Goal: Download file/media: Obtain a digital file from the website

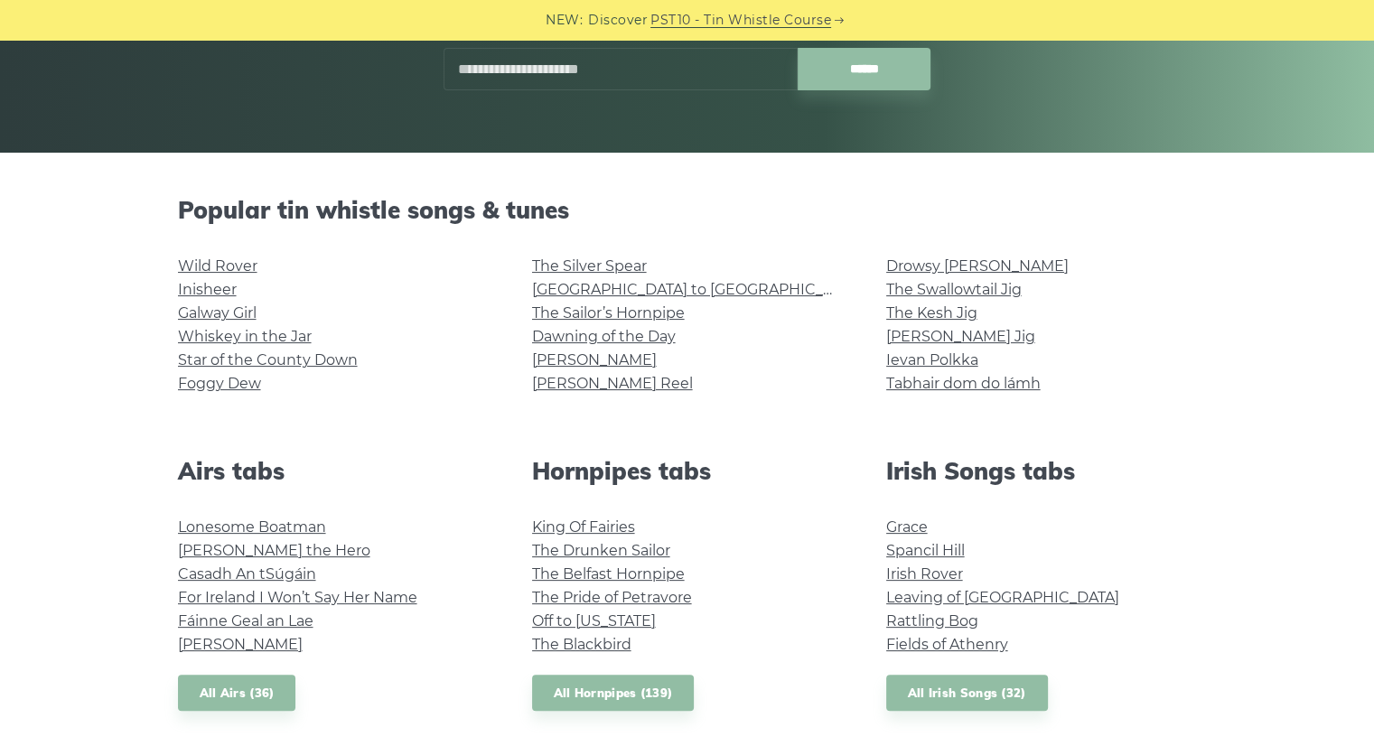
scroll to position [361, 0]
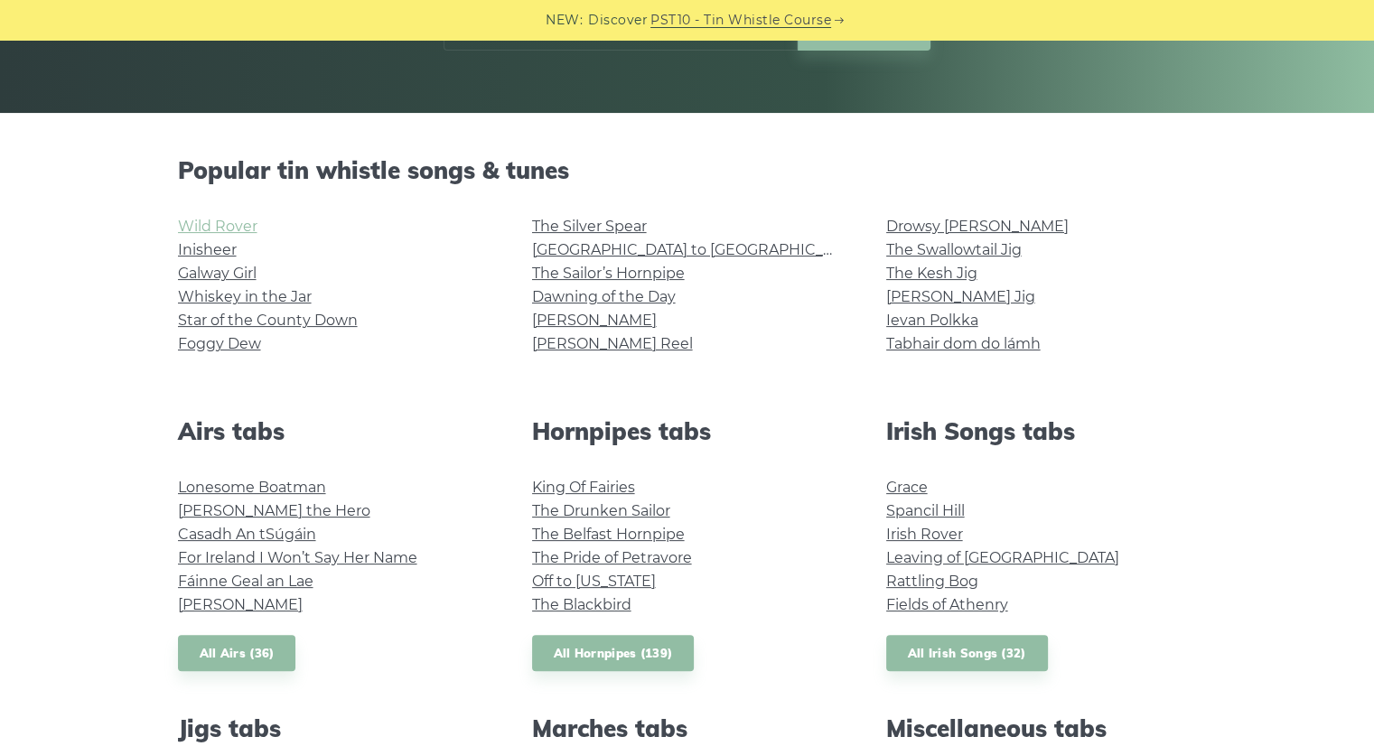
click at [212, 227] on link "Wild Rover" at bounding box center [217, 226] width 79 height 17
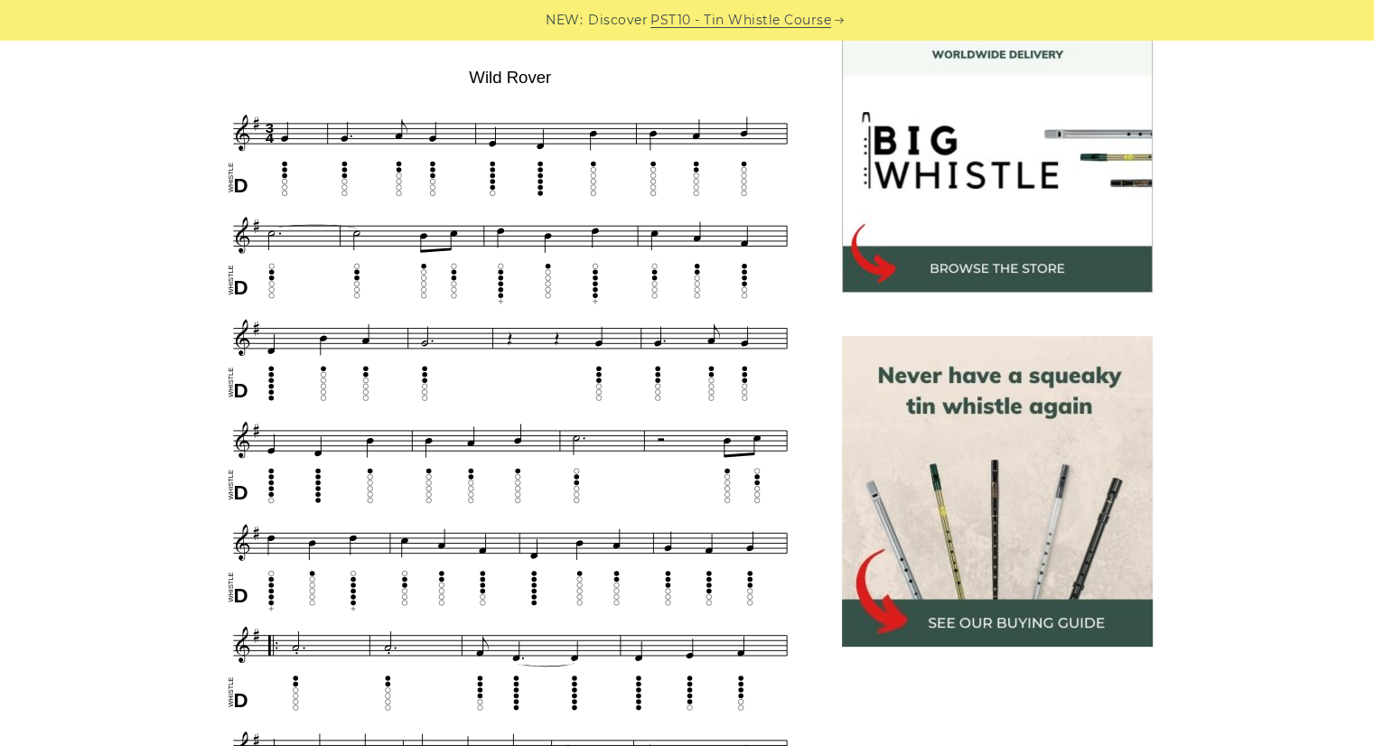
scroll to position [542, 0]
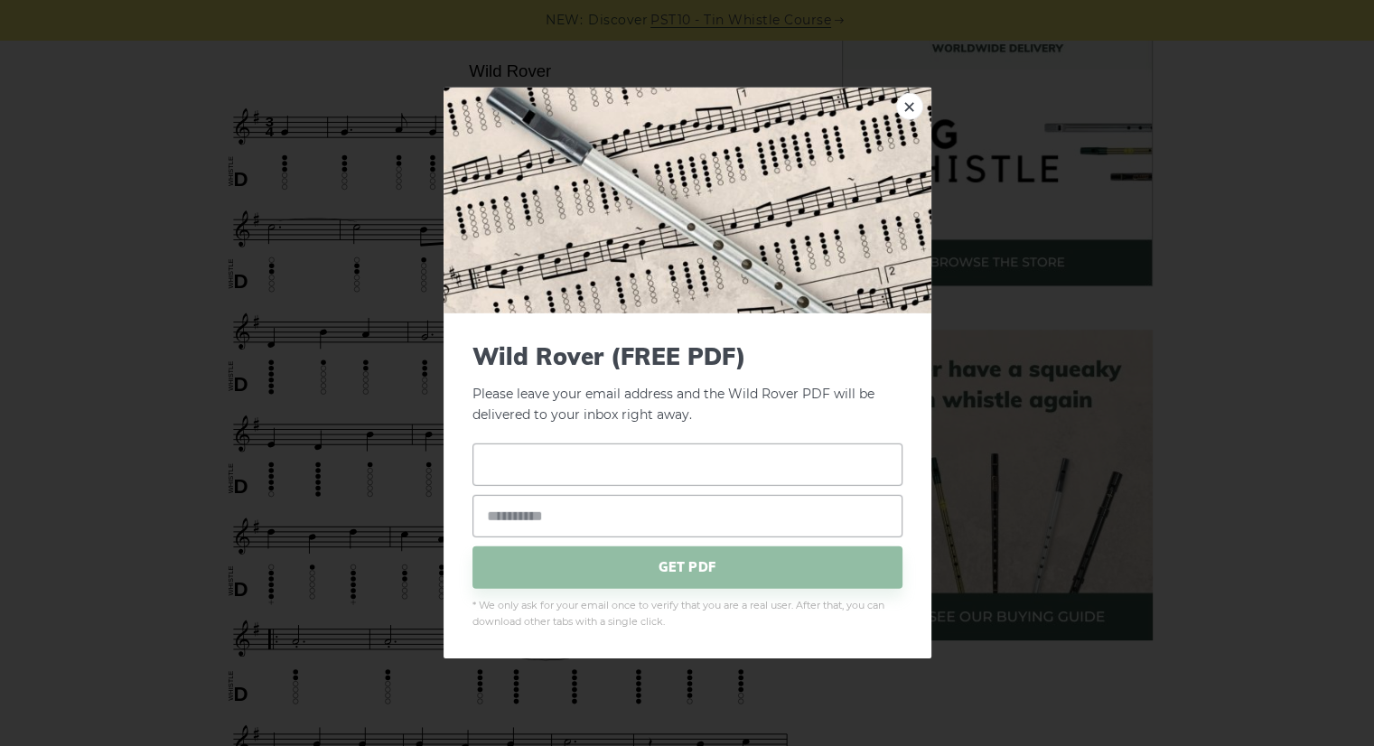
click at [585, 469] on input "text" at bounding box center [687, 464] width 430 height 42
type input "**********"
click at [668, 576] on span "GET PDF" at bounding box center [687, 567] width 430 height 42
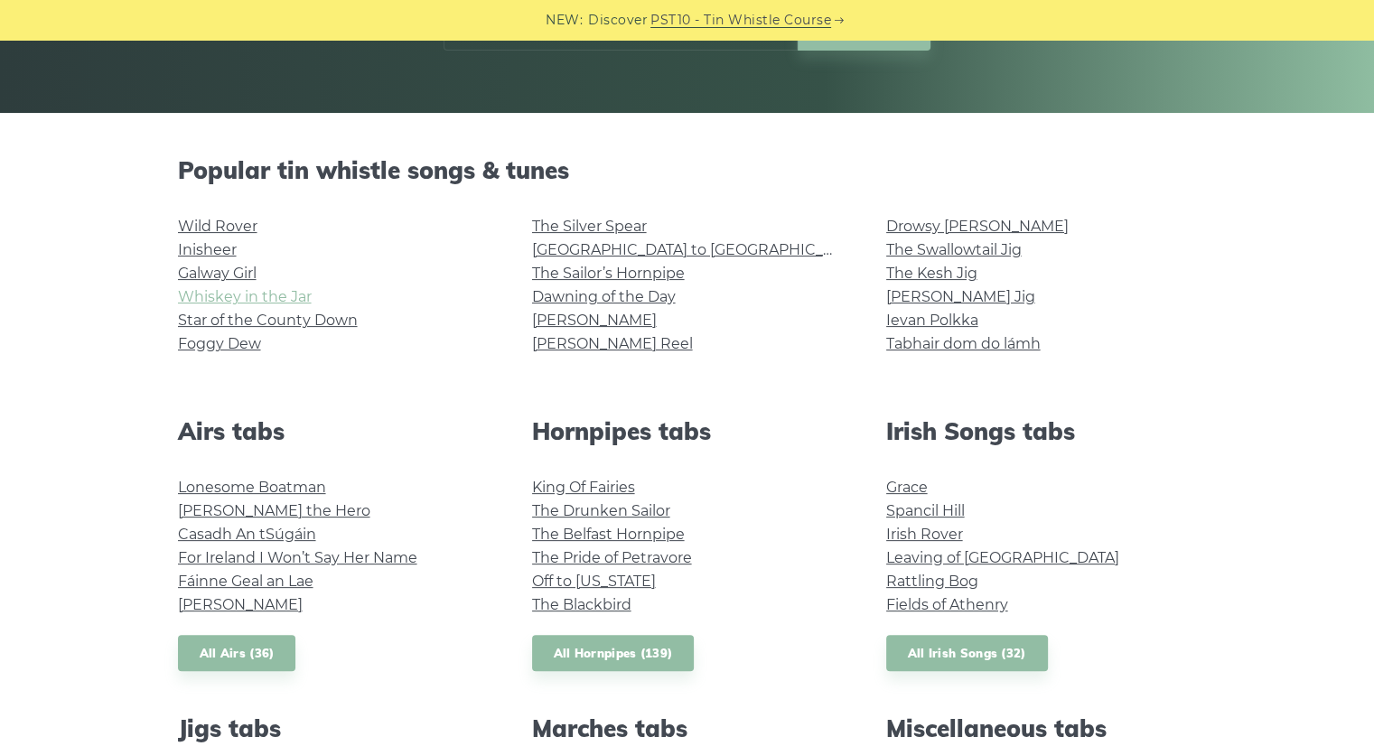
click at [238, 300] on link "Whiskey in the Jar" at bounding box center [245, 296] width 134 height 17
click at [619, 296] on link "Dawning of the Day" at bounding box center [604, 296] width 144 height 17
click at [597, 486] on link "King Of Fairies" at bounding box center [583, 487] width 103 height 17
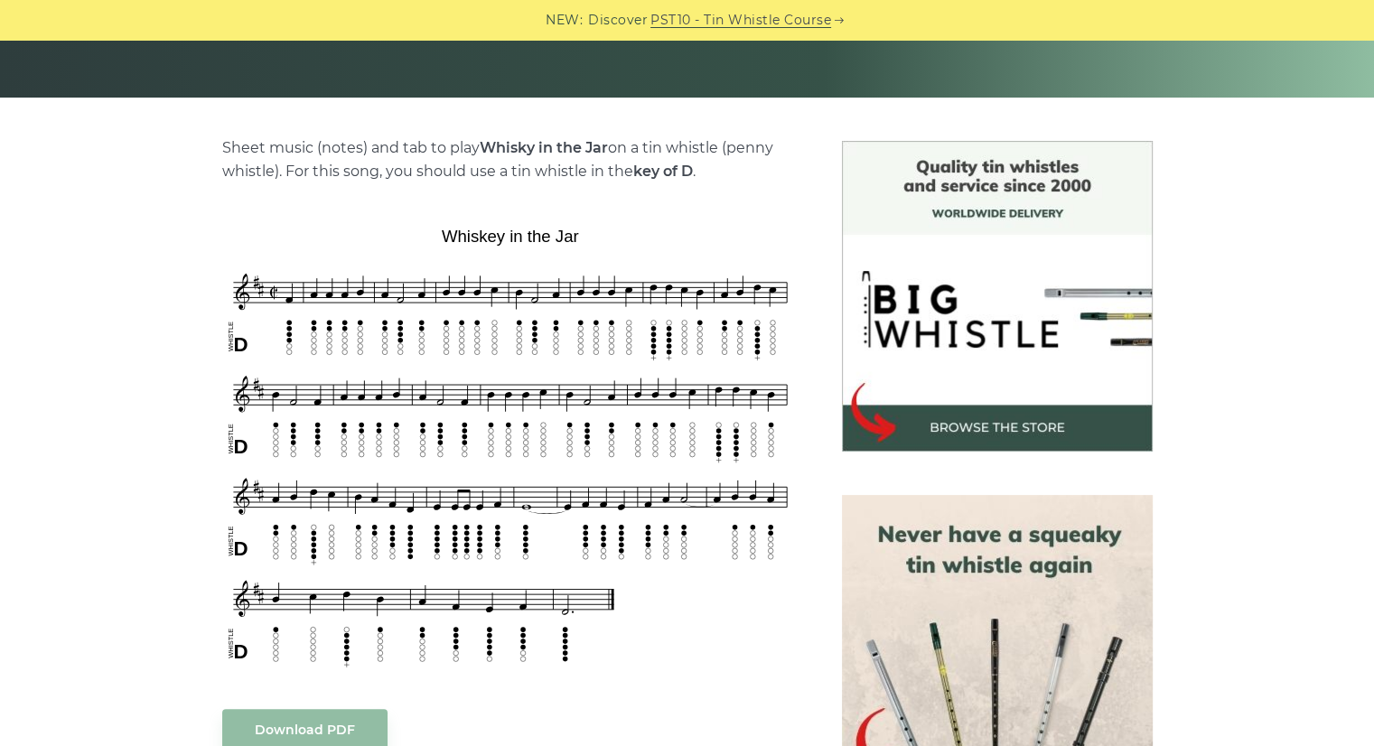
scroll to position [452, 0]
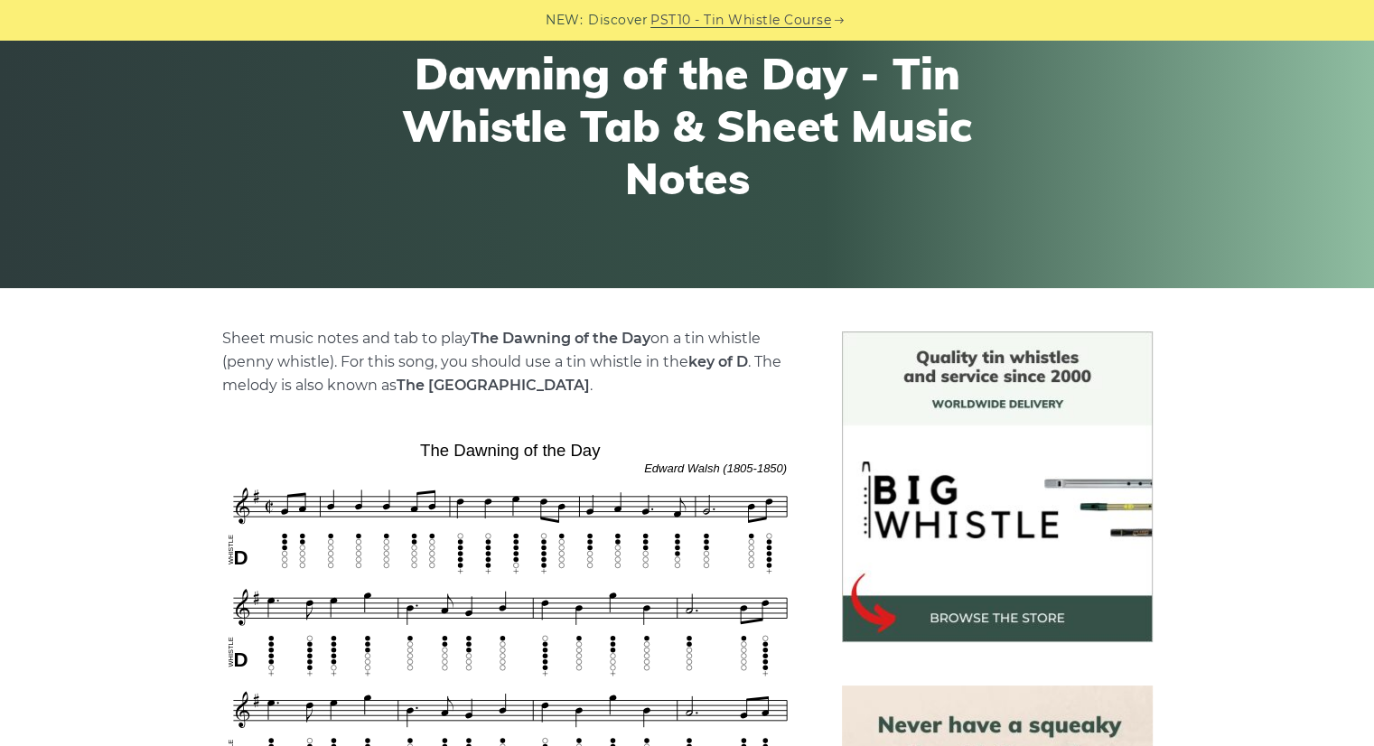
scroll to position [361, 0]
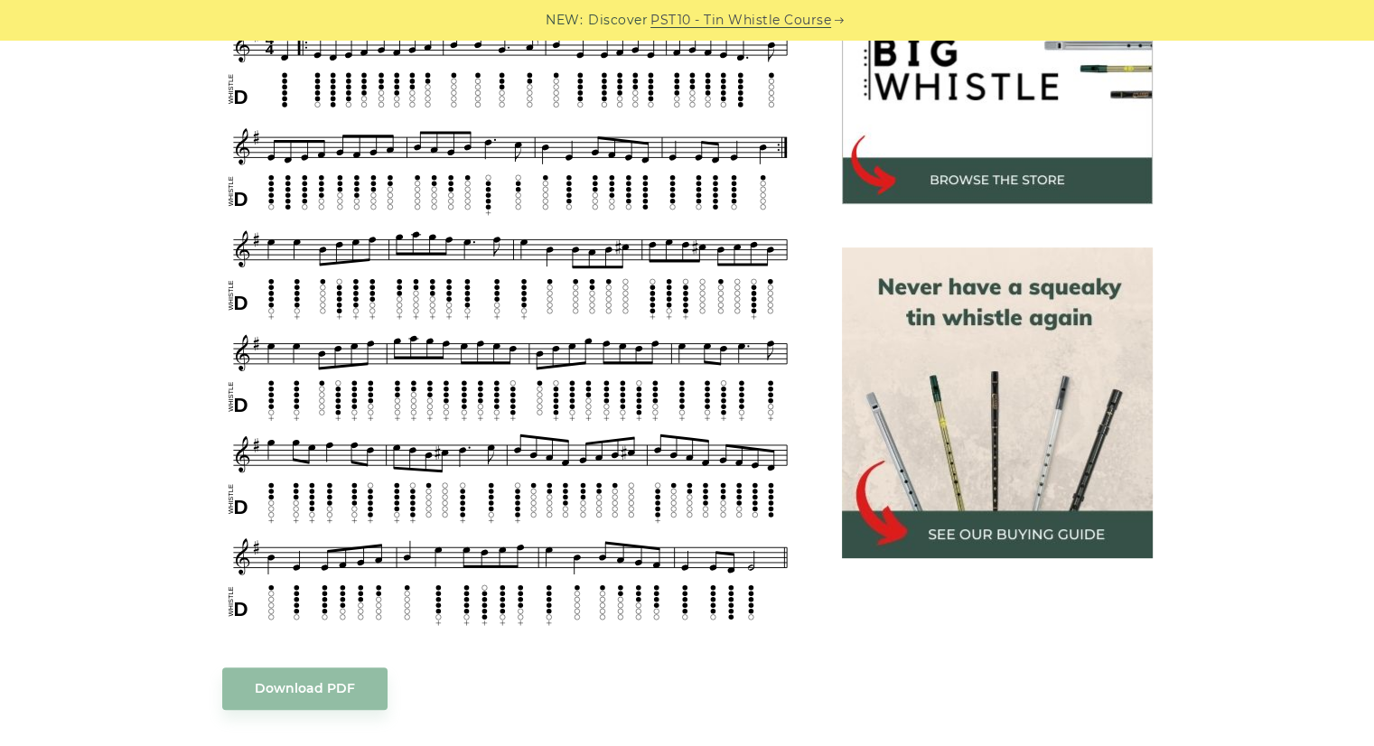
scroll to position [632, 0]
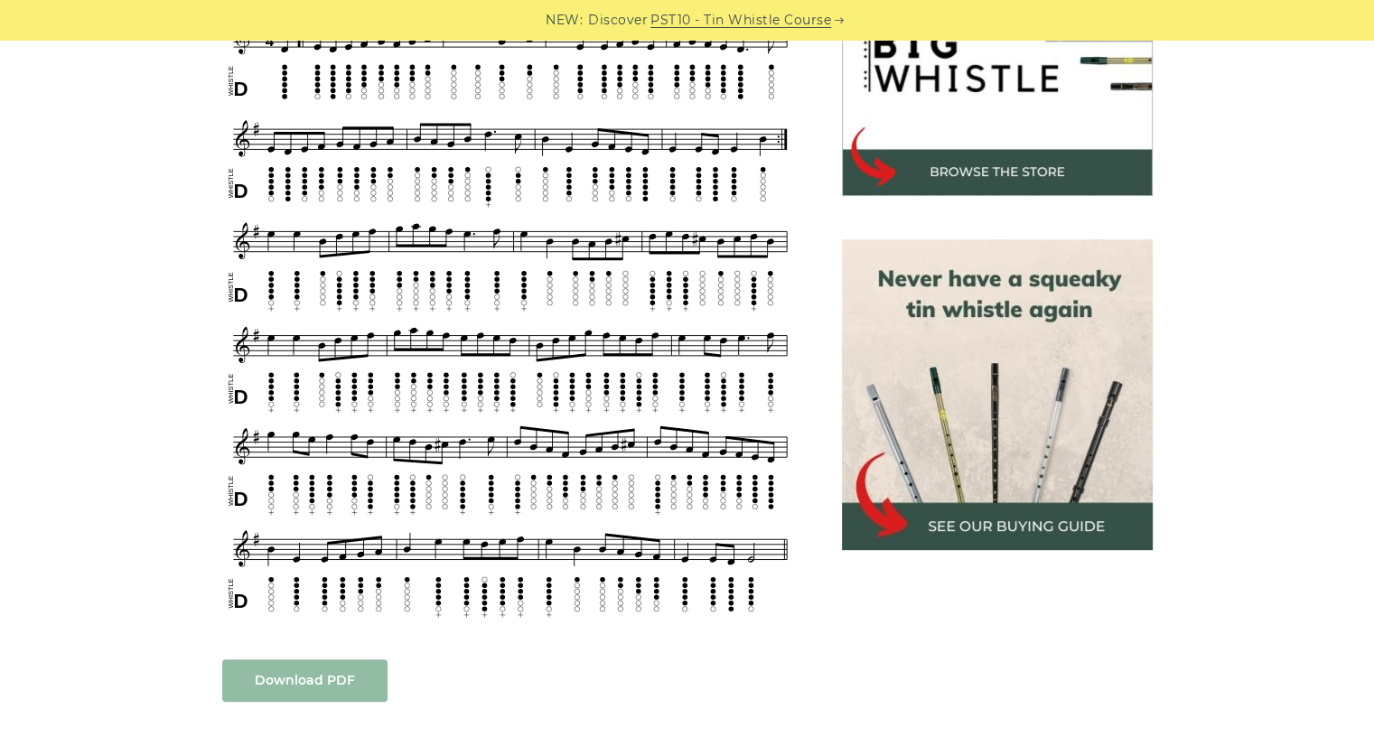
click at [309, 673] on link "Download PDF" at bounding box center [304, 680] width 165 height 42
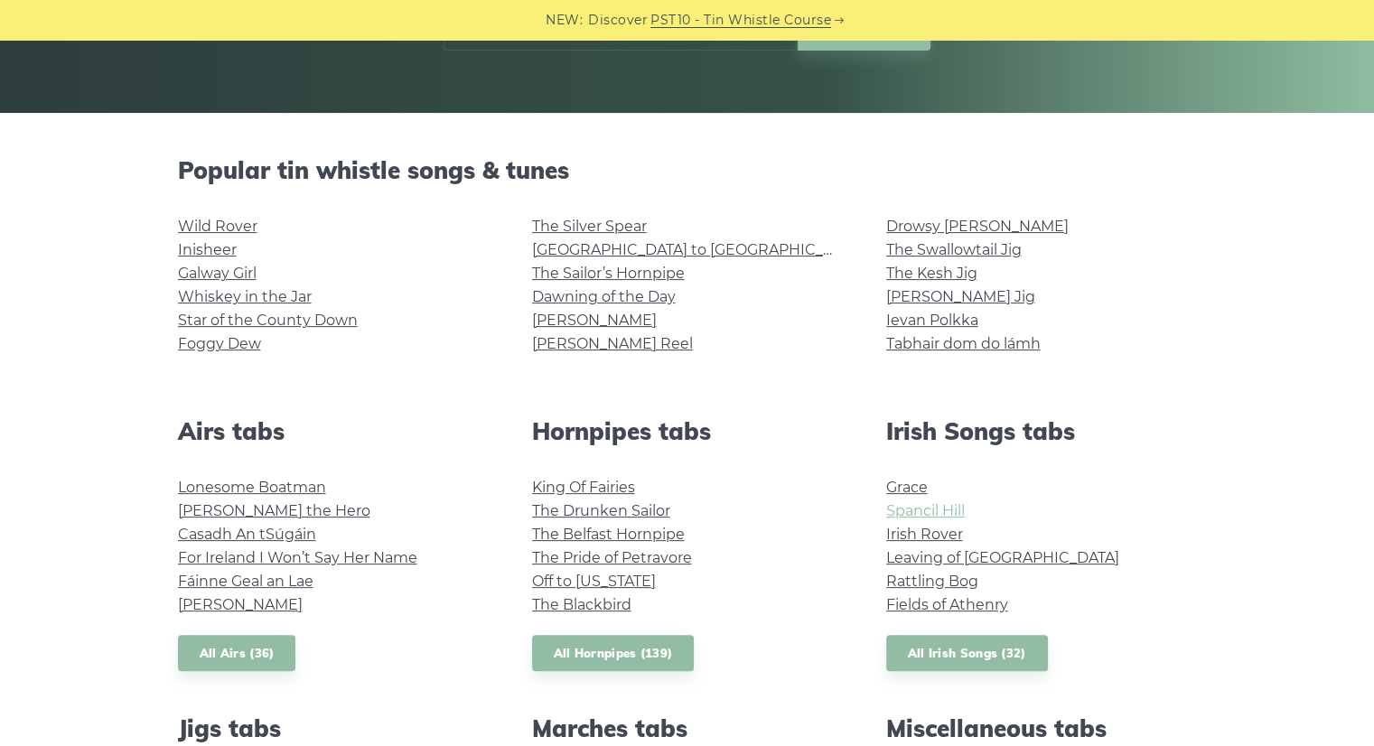
click at [943, 511] on link "Spancil Hill" at bounding box center [925, 510] width 79 height 17
click at [929, 578] on link "Rattling Bog" at bounding box center [932, 581] width 92 height 17
click at [606, 247] on link "[GEOGRAPHIC_DATA] to [GEOGRAPHIC_DATA]" at bounding box center [698, 249] width 333 height 17
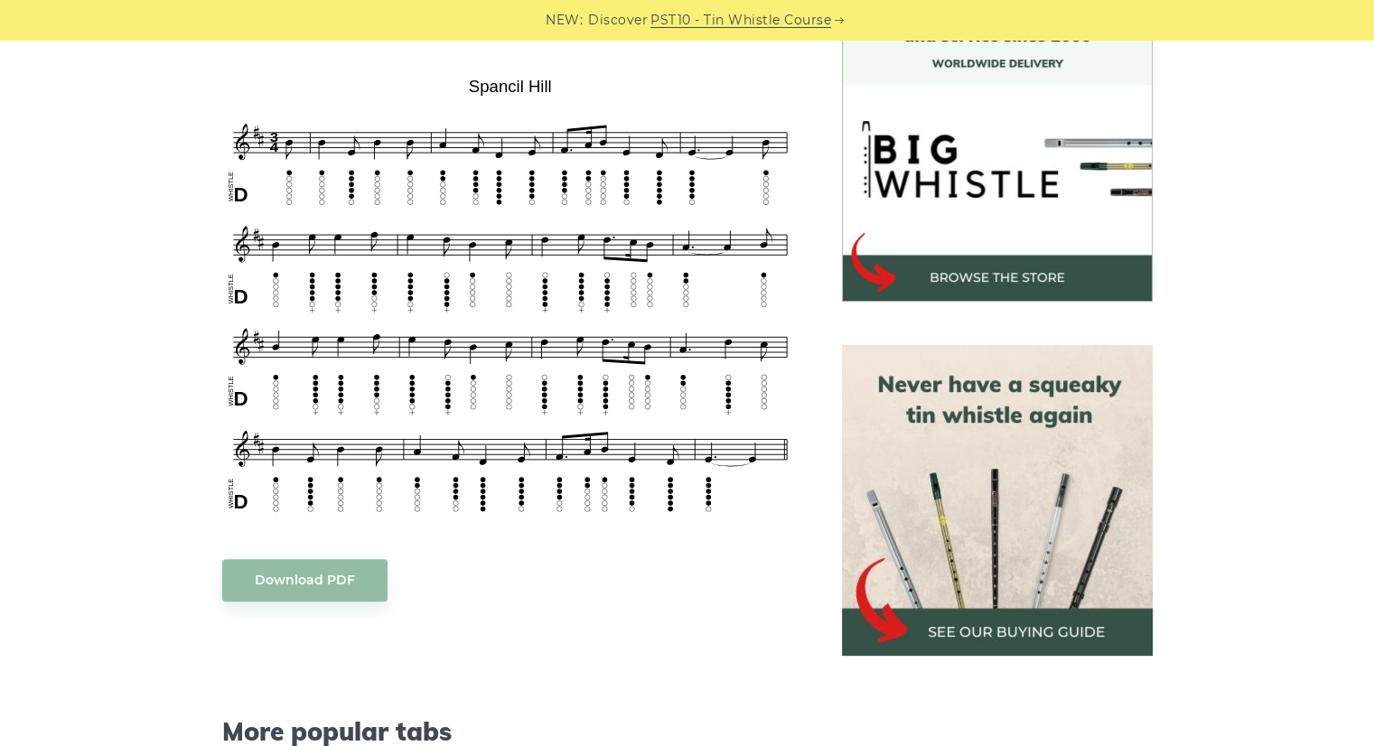
scroll to position [542, 0]
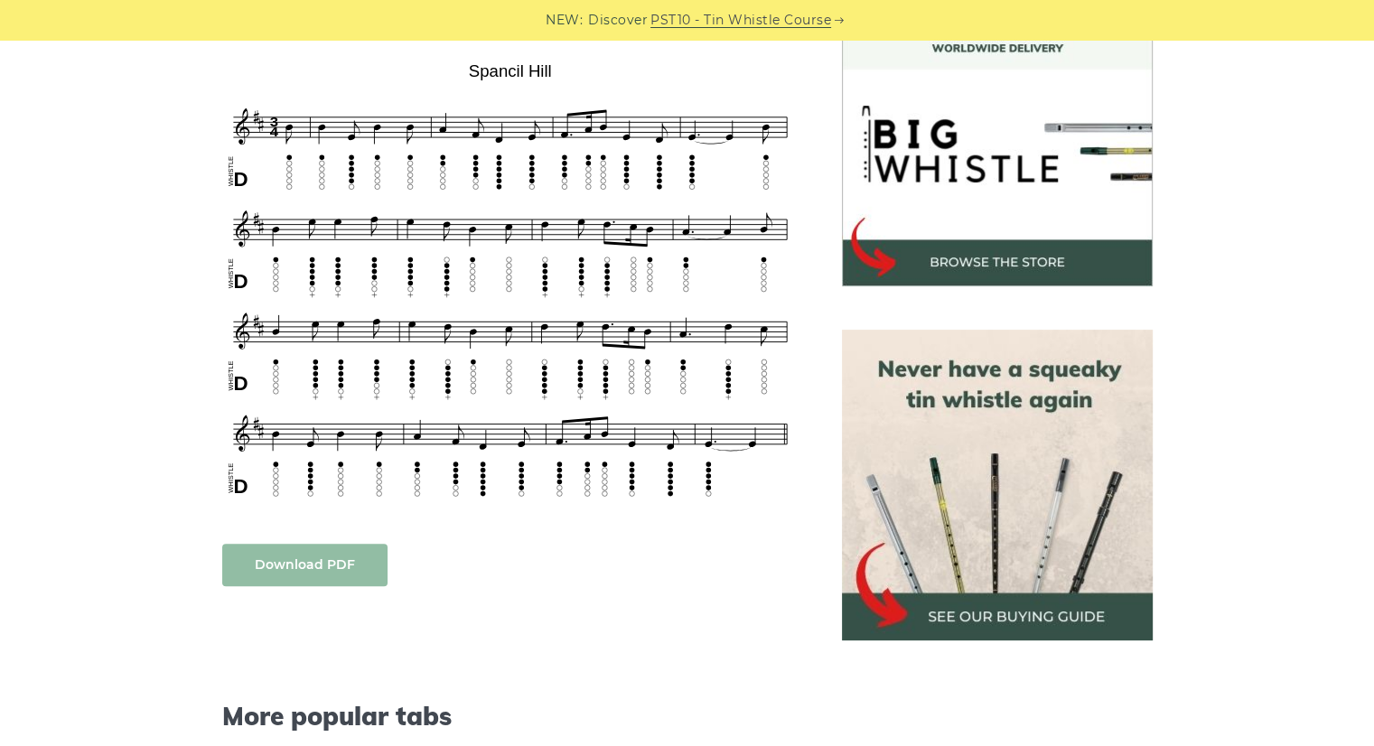
click at [294, 561] on link "Download PDF" at bounding box center [304, 565] width 165 height 42
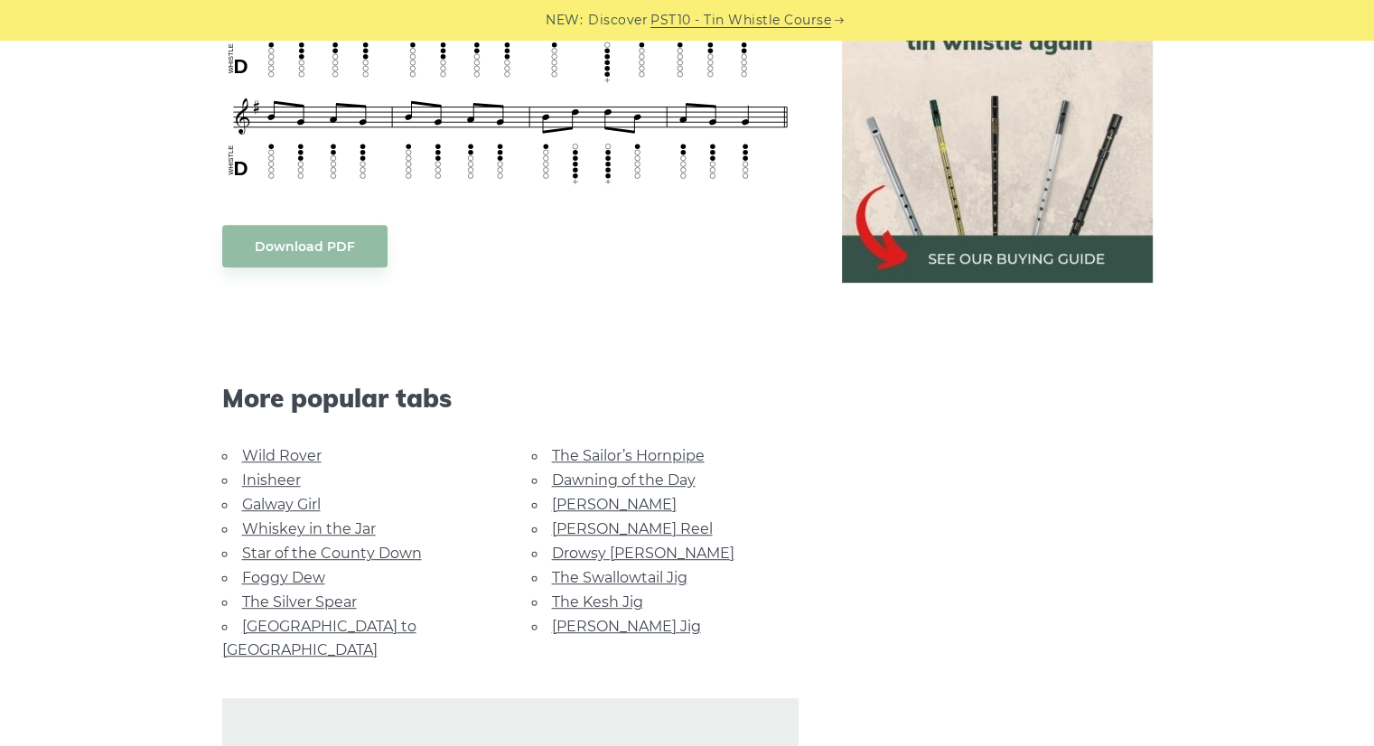
scroll to position [903, 0]
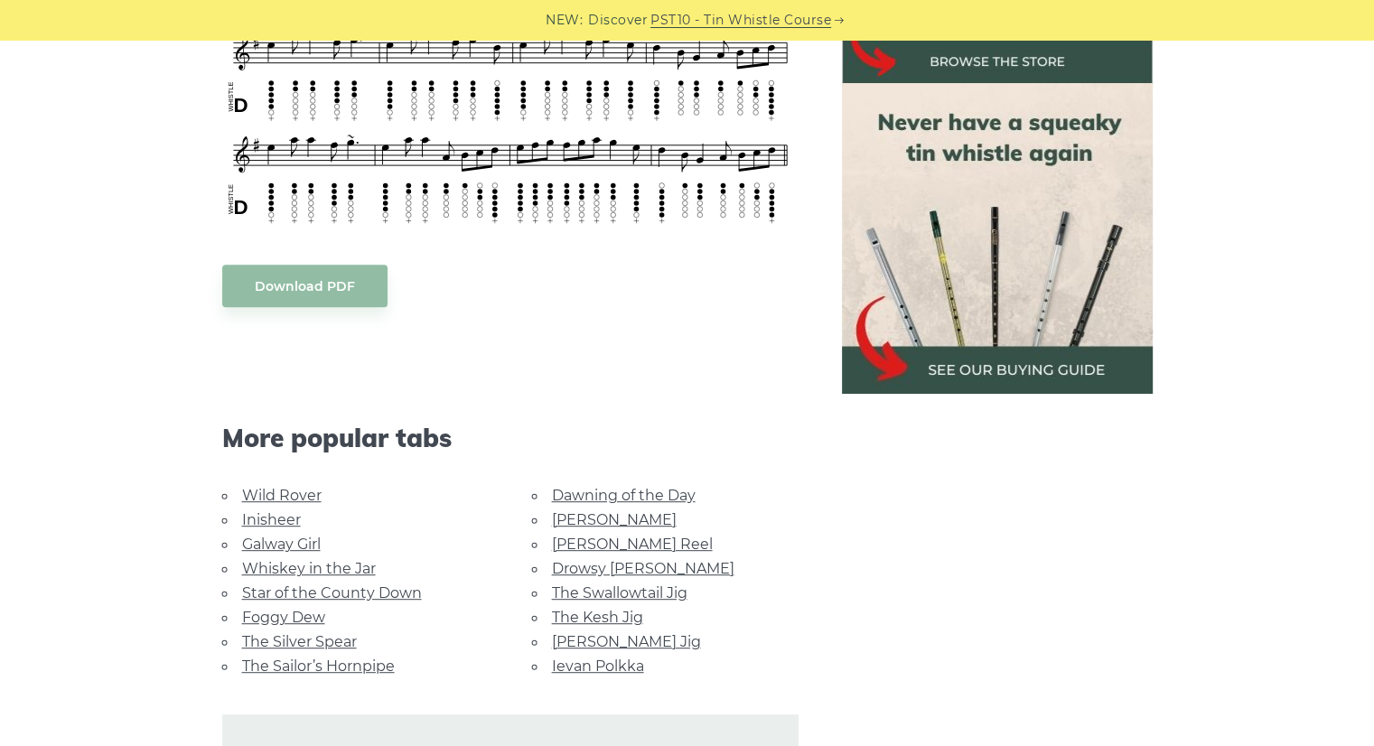
scroll to position [542, 0]
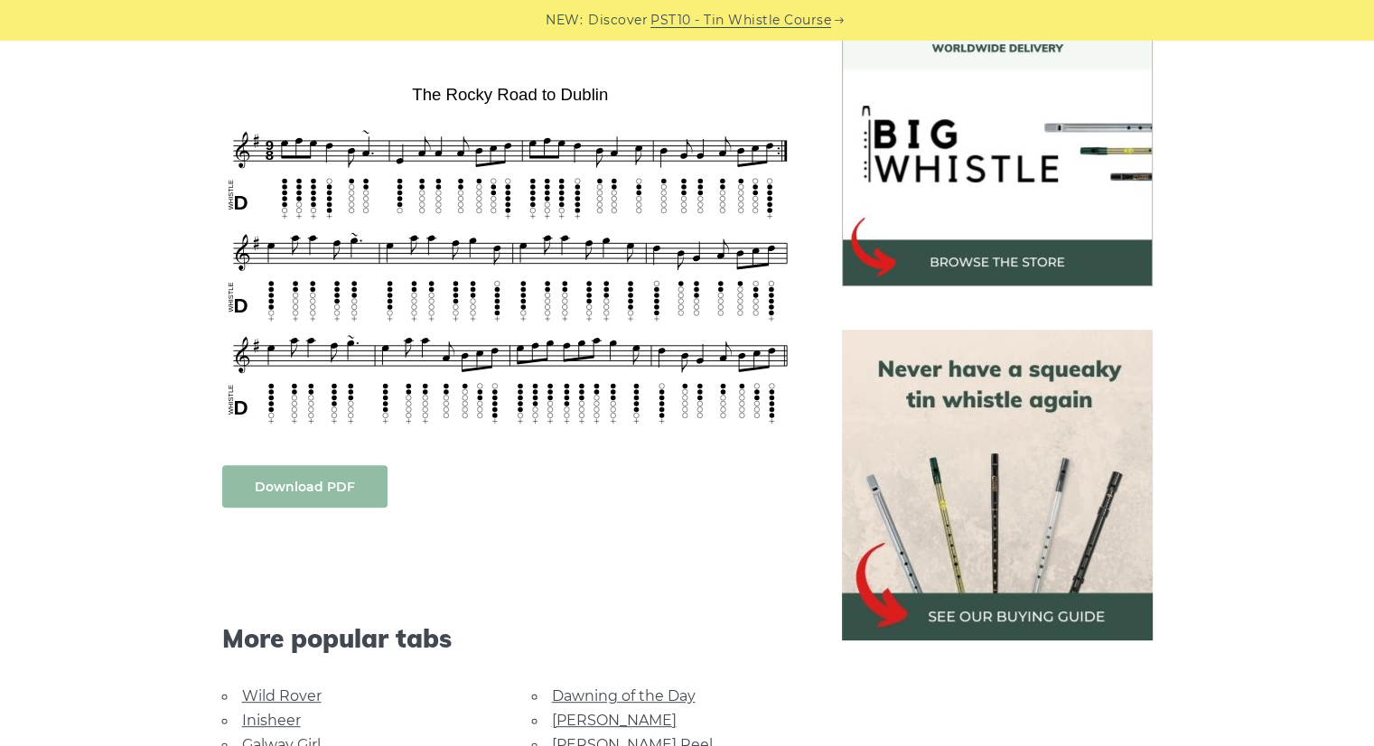
click at [325, 465] on link "Download PDF" at bounding box center [304, 486] width 165 height 42
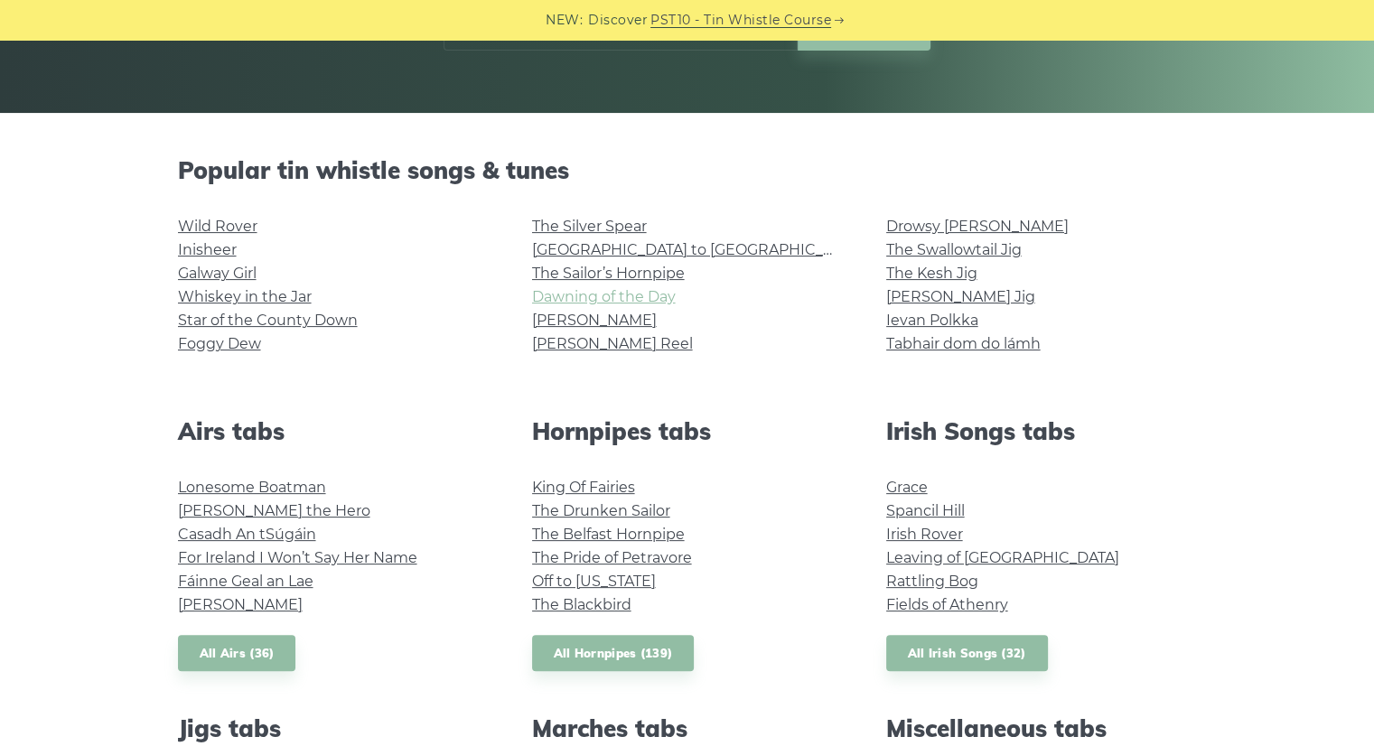
click at [600, 301] on link "Dawning of the Day" at bounding box center [604, 296] width 144 height 17
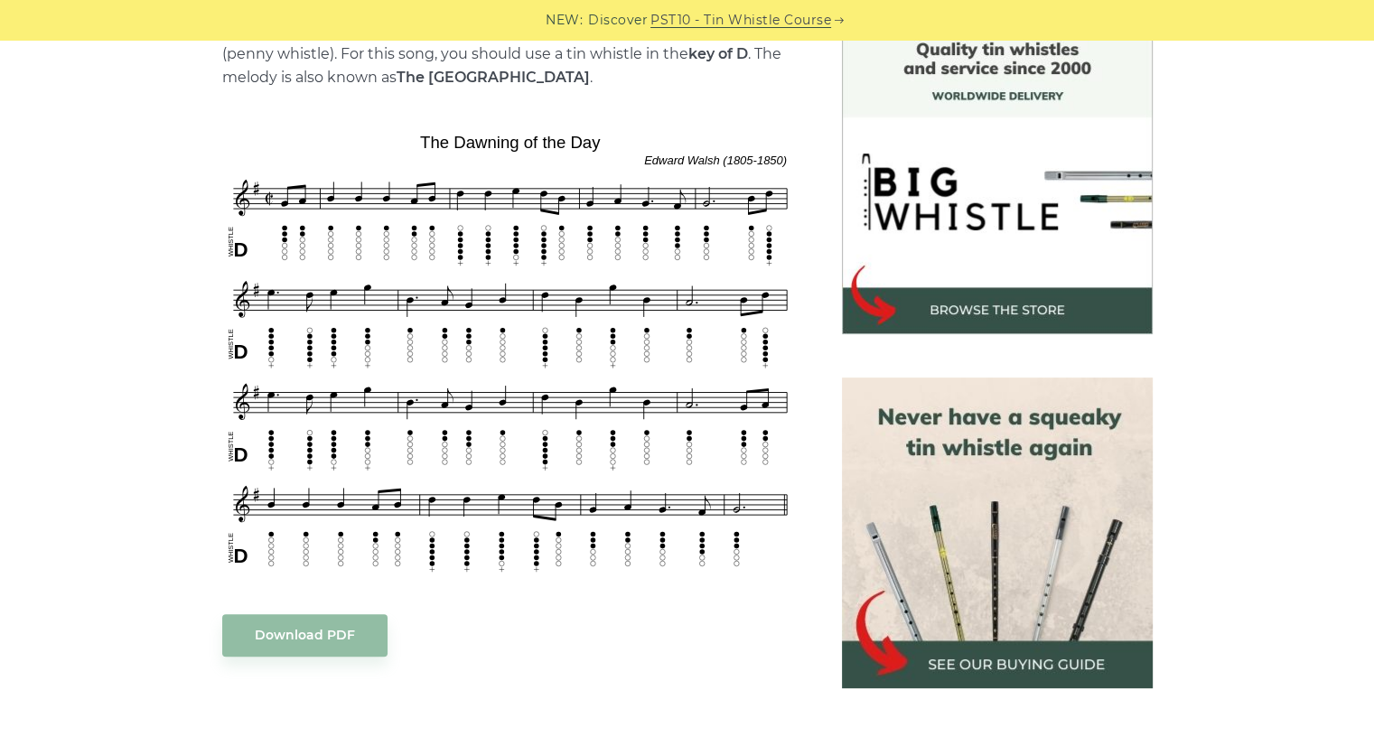
scroll to position [542, 0]
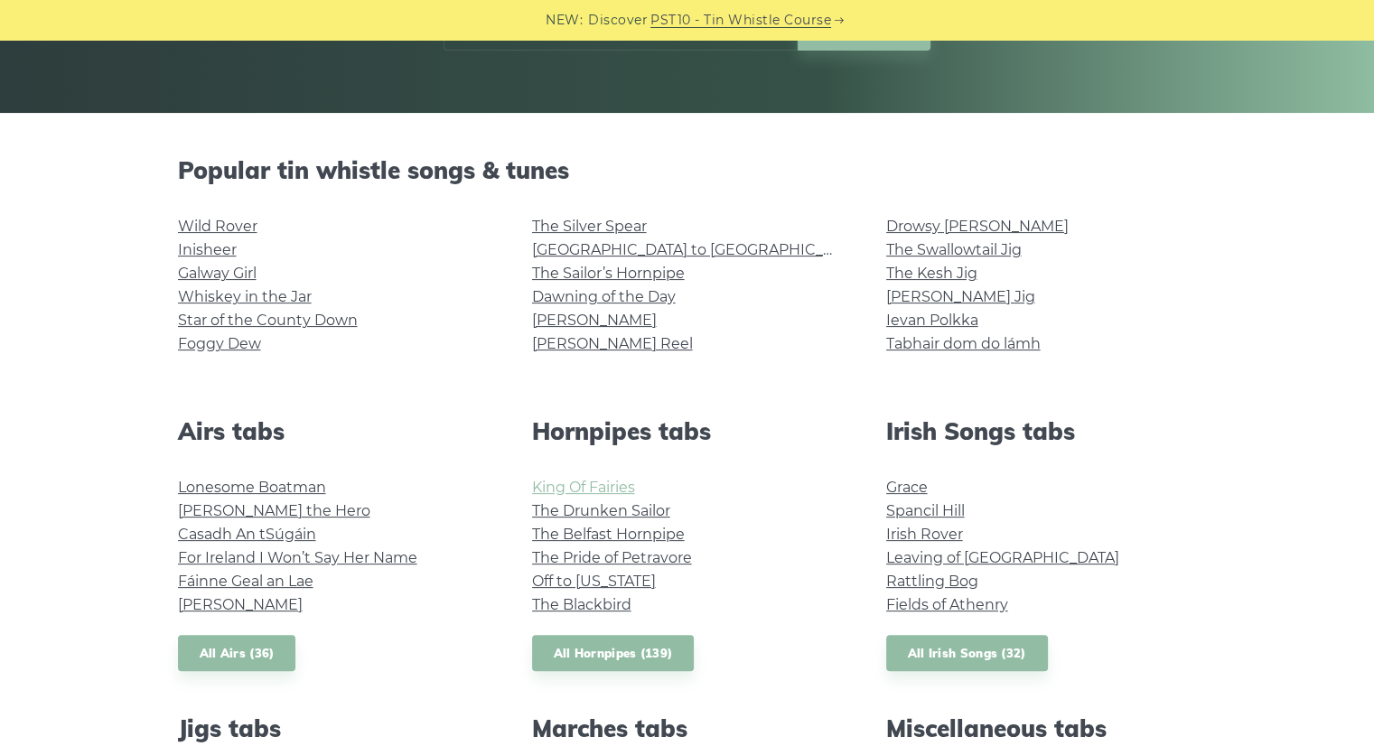
click at [577, 485] on link "King Of Fairies" at bounding box center [583, 487] width 103 height 17
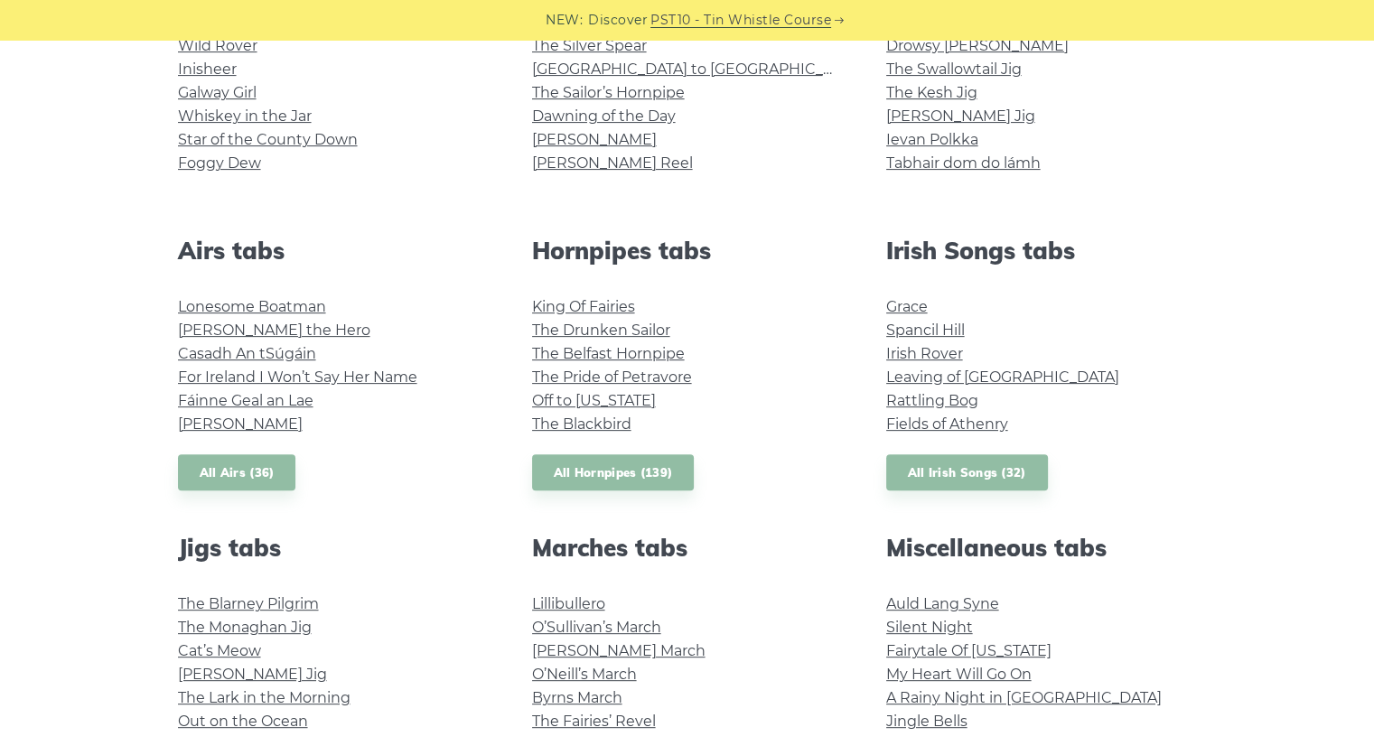
scroll to position [361, 0]
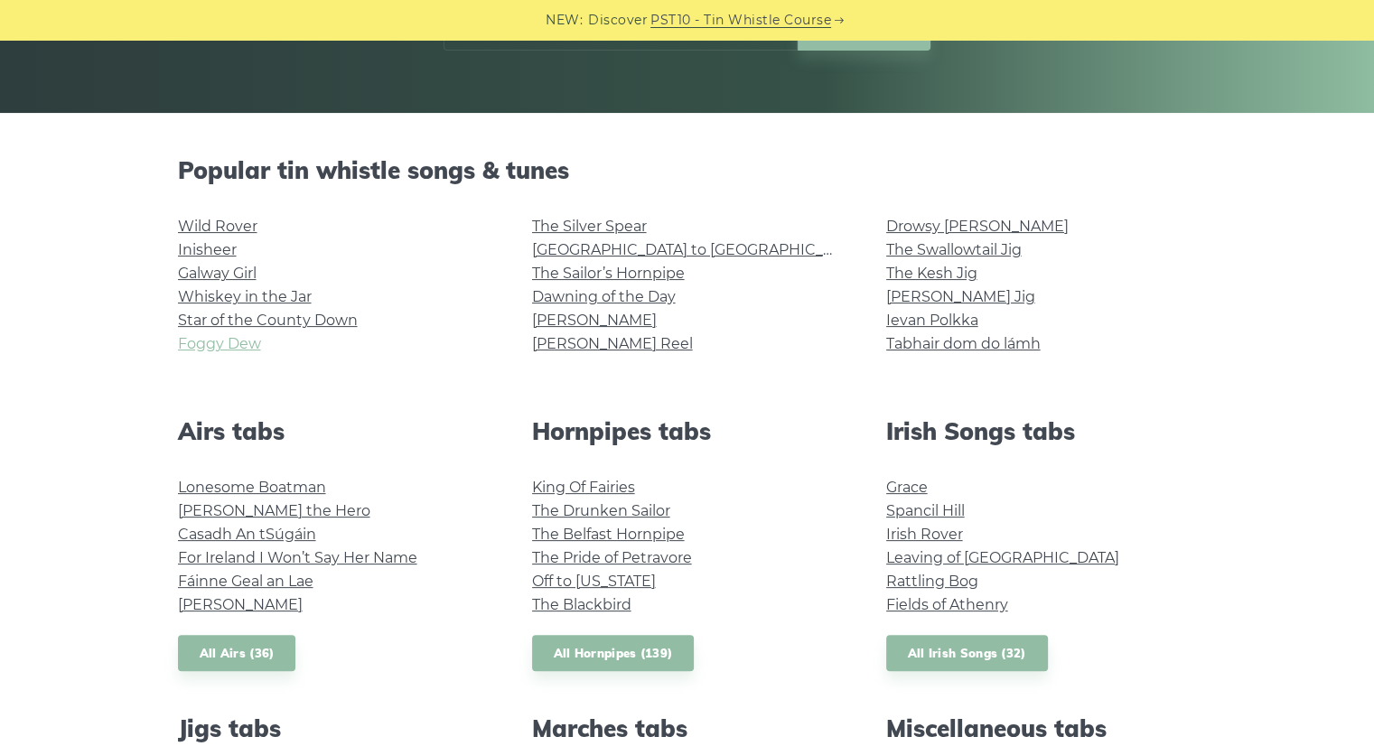
click at [237, 347] on link "Foggy Dew" at bounding box center [219, 343] width 83 height 17
click at [909, 563] on link "Leaving of [GEOGRAPHIC_DATA]" at bounding box center [1002, 557] width 233 height 17
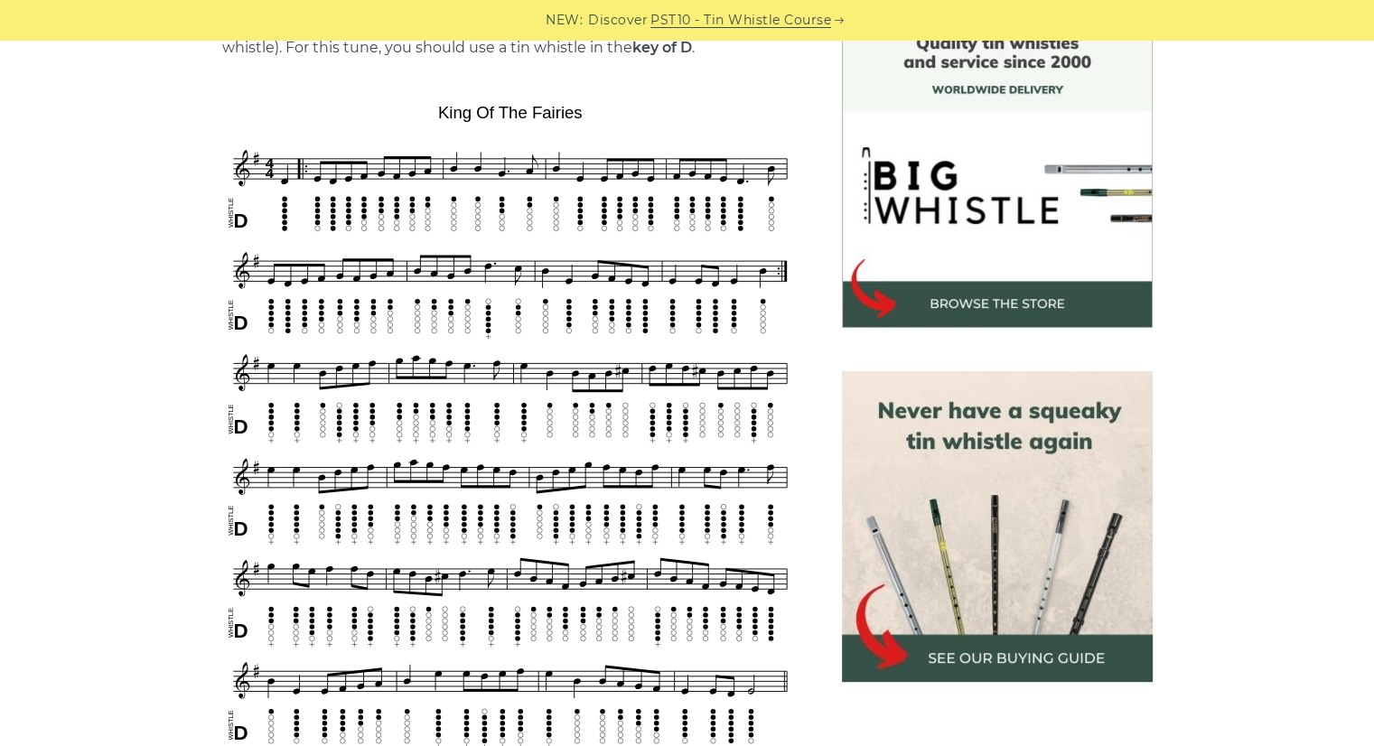
scroll to position [542, 0]
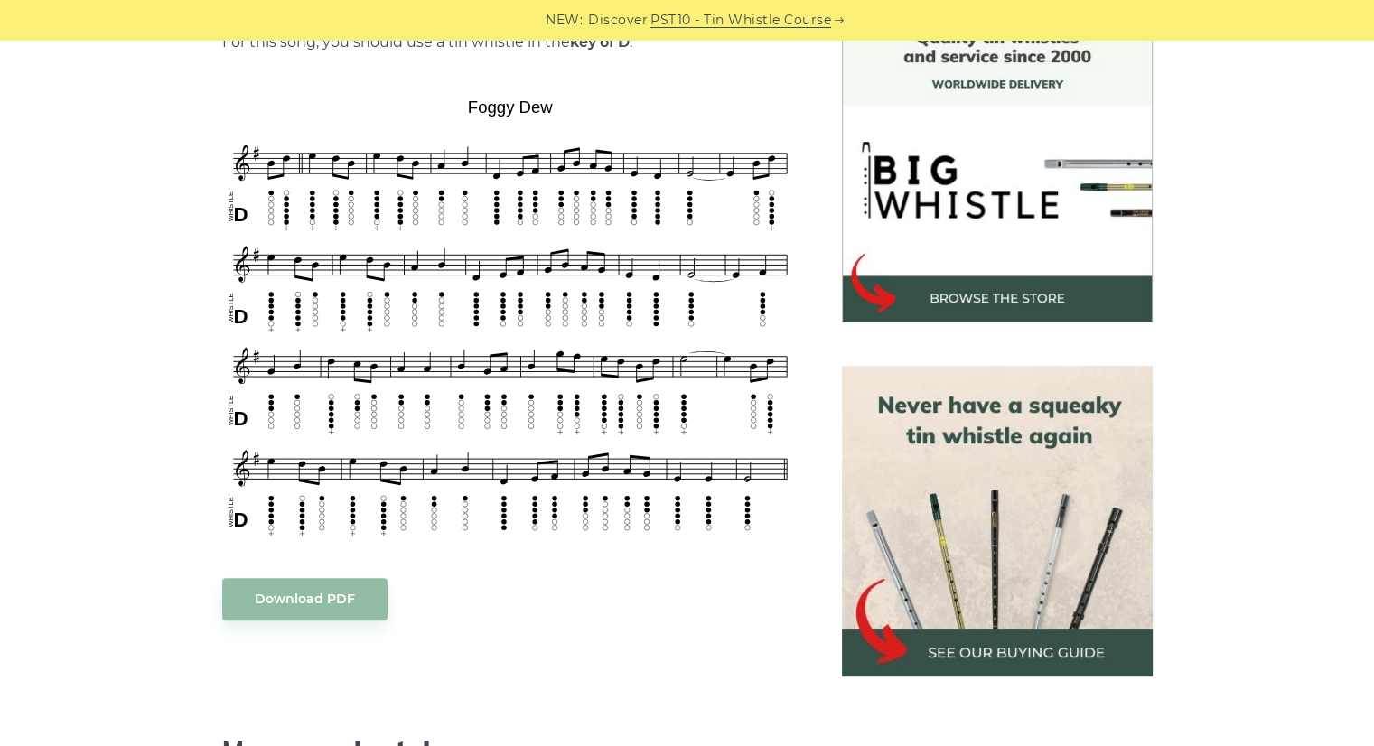
scroll to position [632, 0]
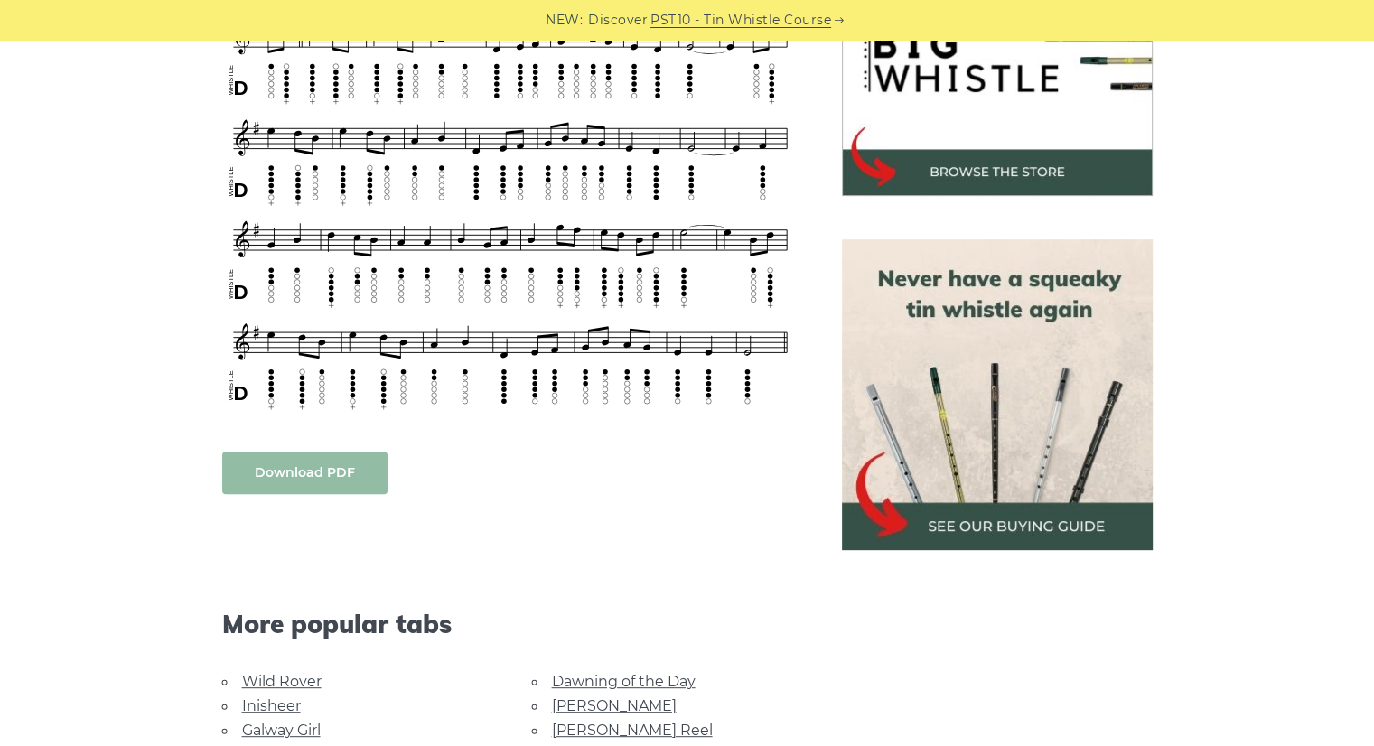
click at [335, 481] on link "Download PDF" at bounding box center [304, 473] width 165 height 42
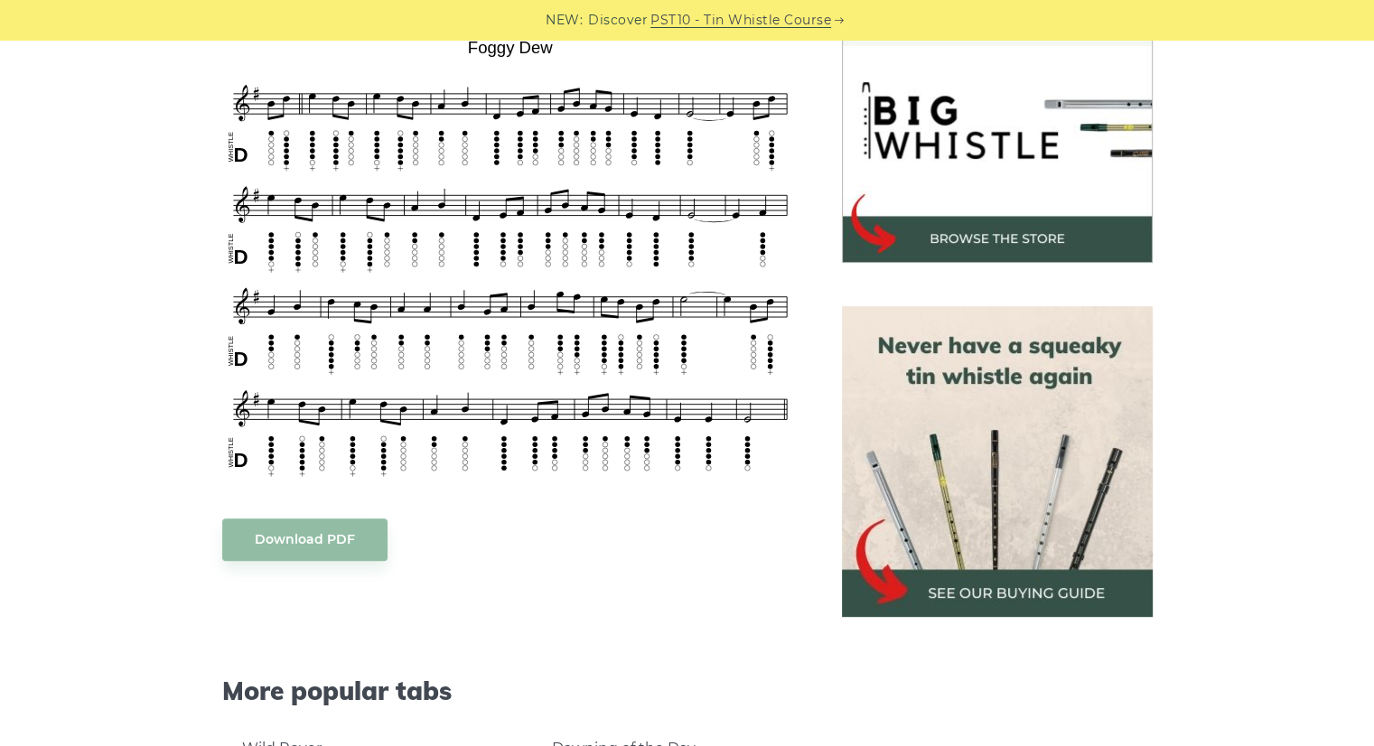
scroll to position [361, 0]
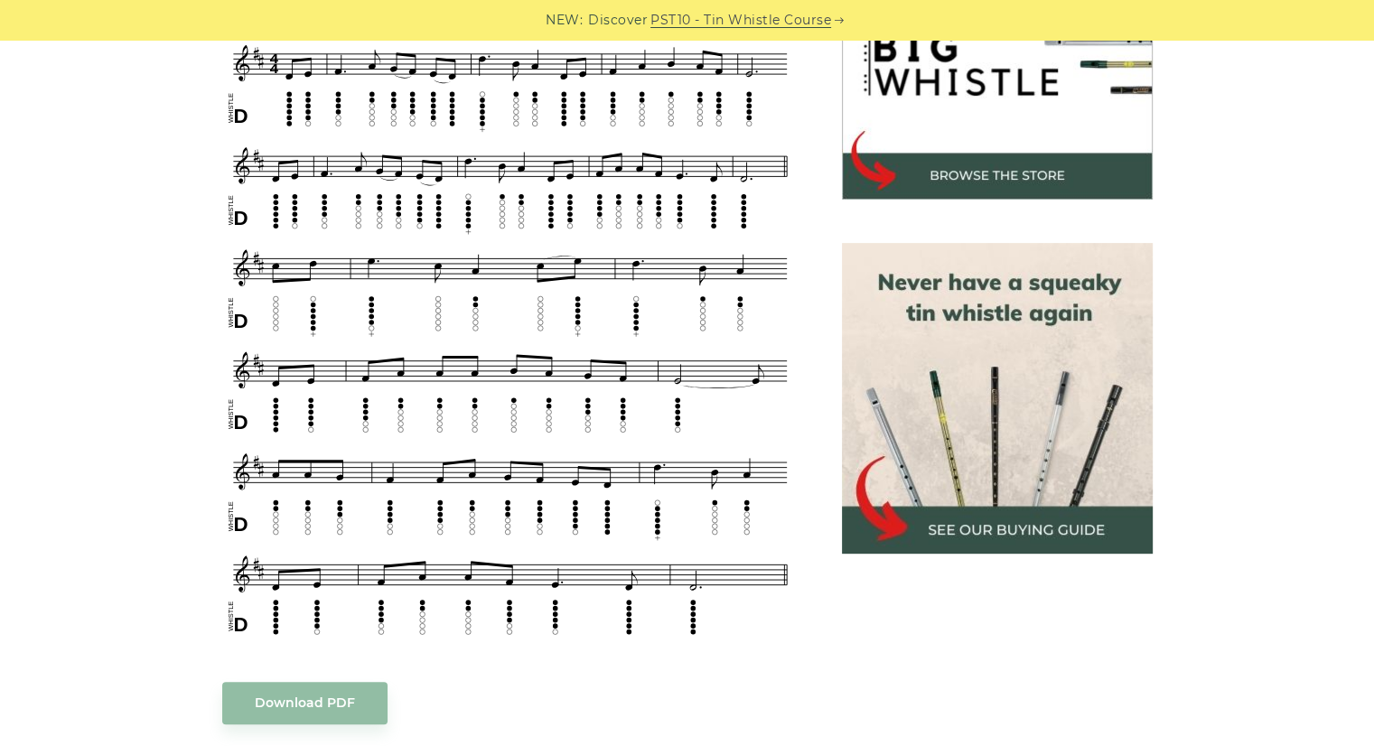
scroll to position [632, 0]
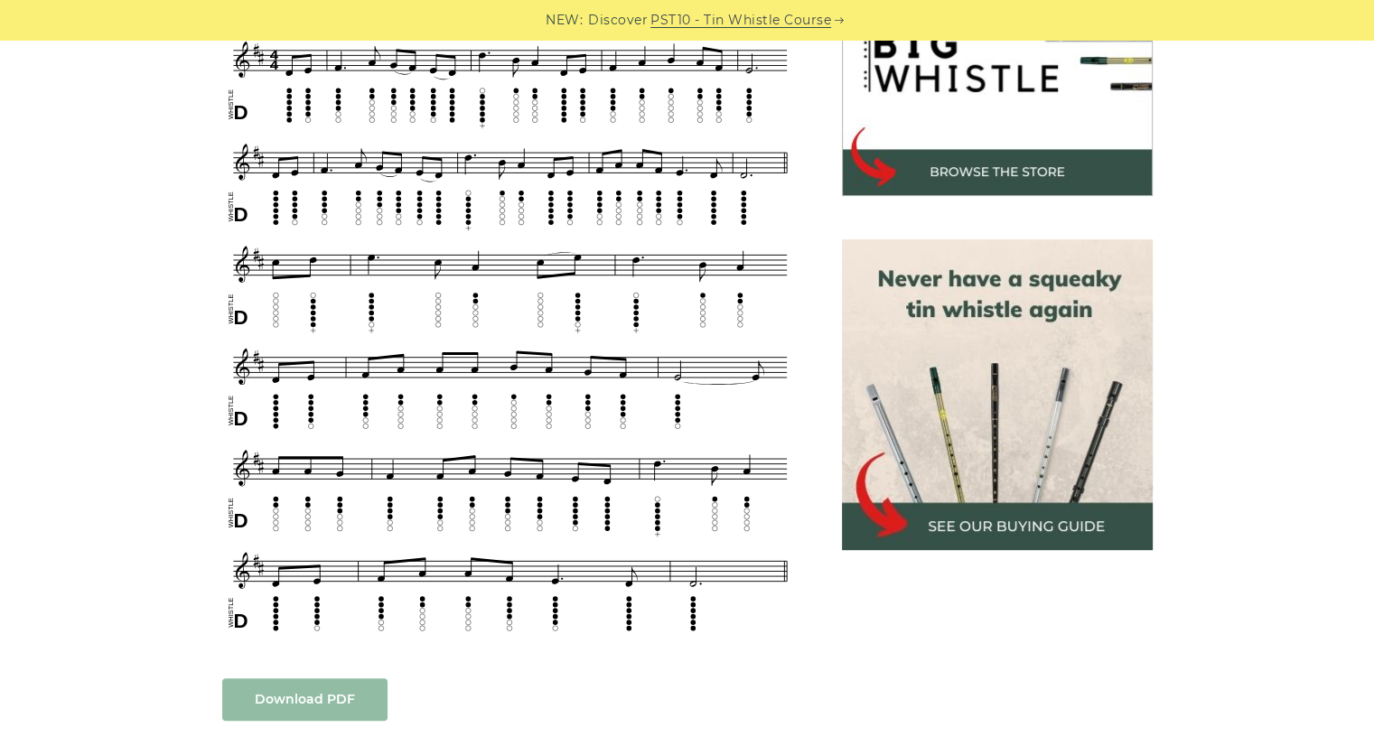
click at [338, 679] on link "Download PDF" at bounding box center [304, 699] width 165 height 42
click at [296, 682] on link "Download PDF" at bounding box center [304, 699] width 165 height 42
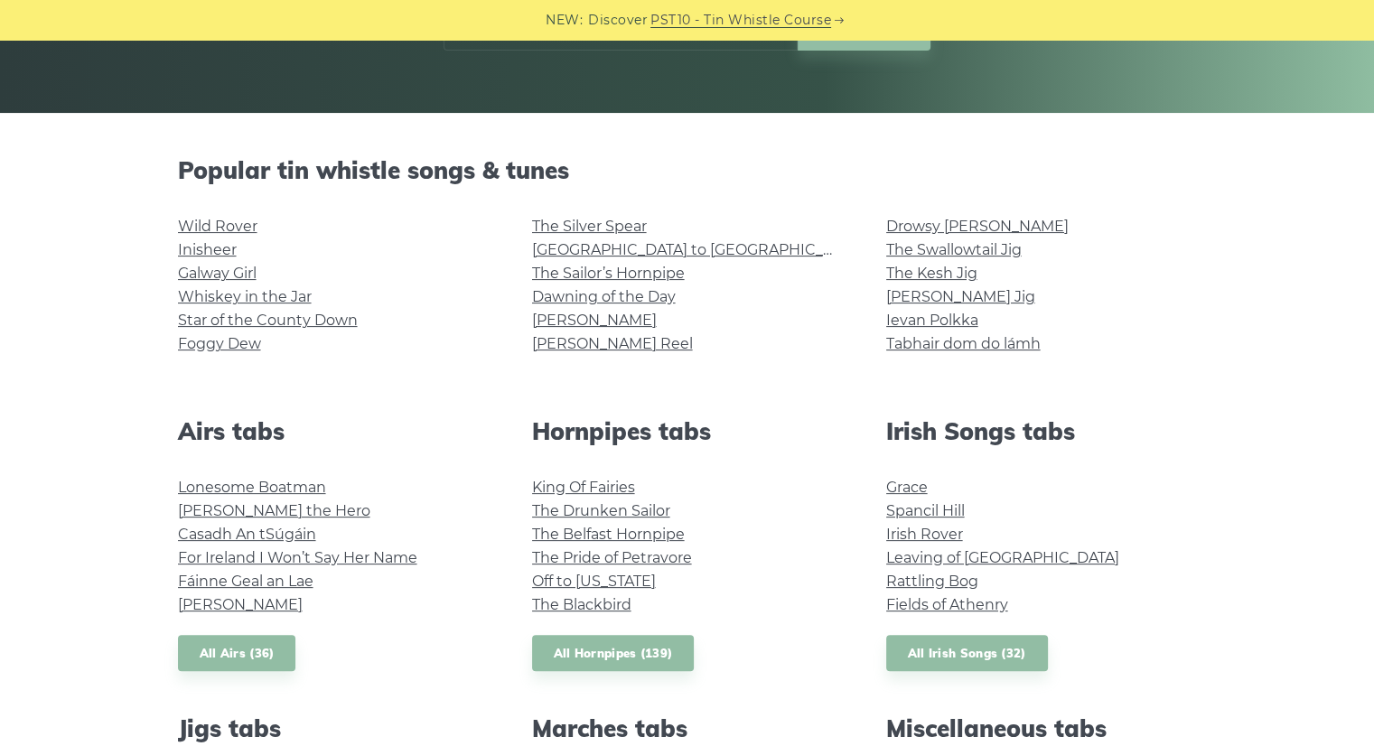
click at [918, 613] on li "Fields of Athenry" at bounding box center [1041, 604] width 311 height 23
click at [917, 606] on link "Fields of Athenry" at bounding box center [947, 604] width 122 height 17
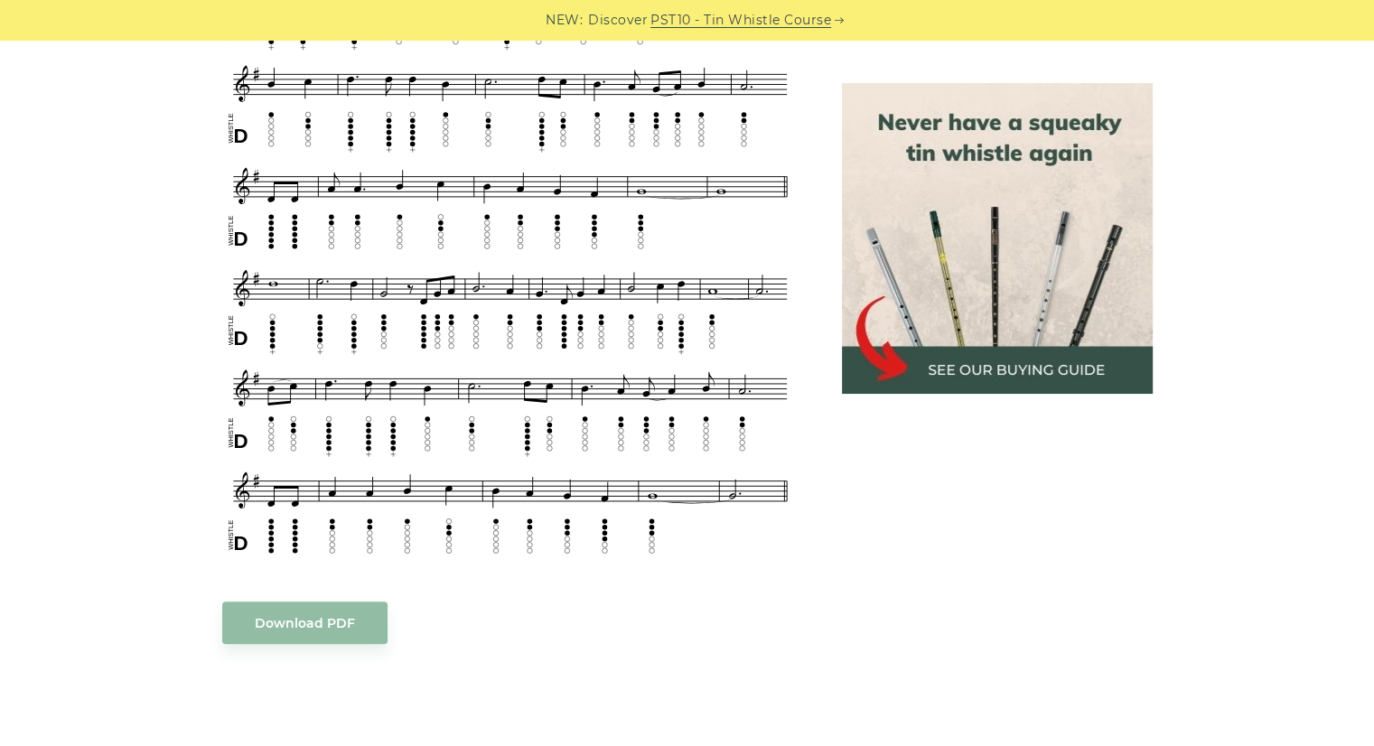
scroll to position [903, 0]
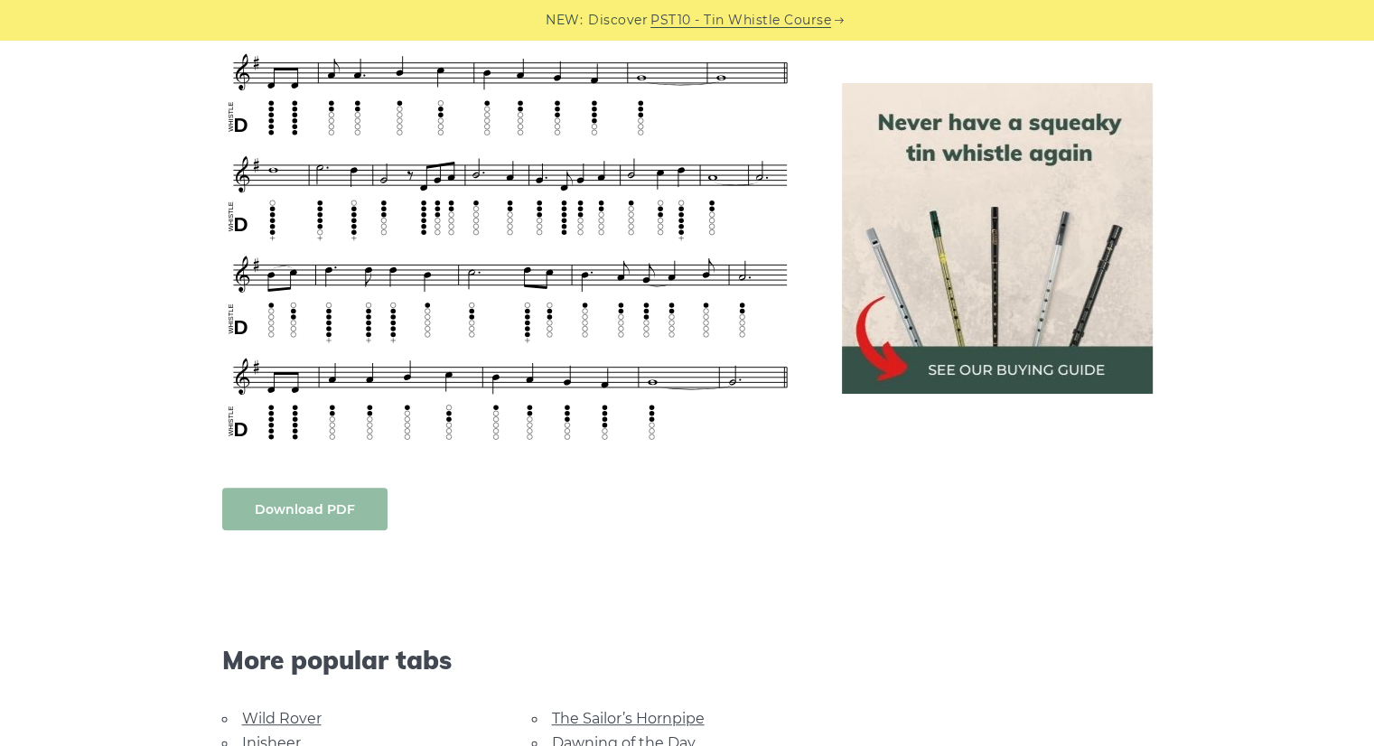
click at [308, 517] on link "Download PDF" at bounding box center [304, 509] width 165 height 42
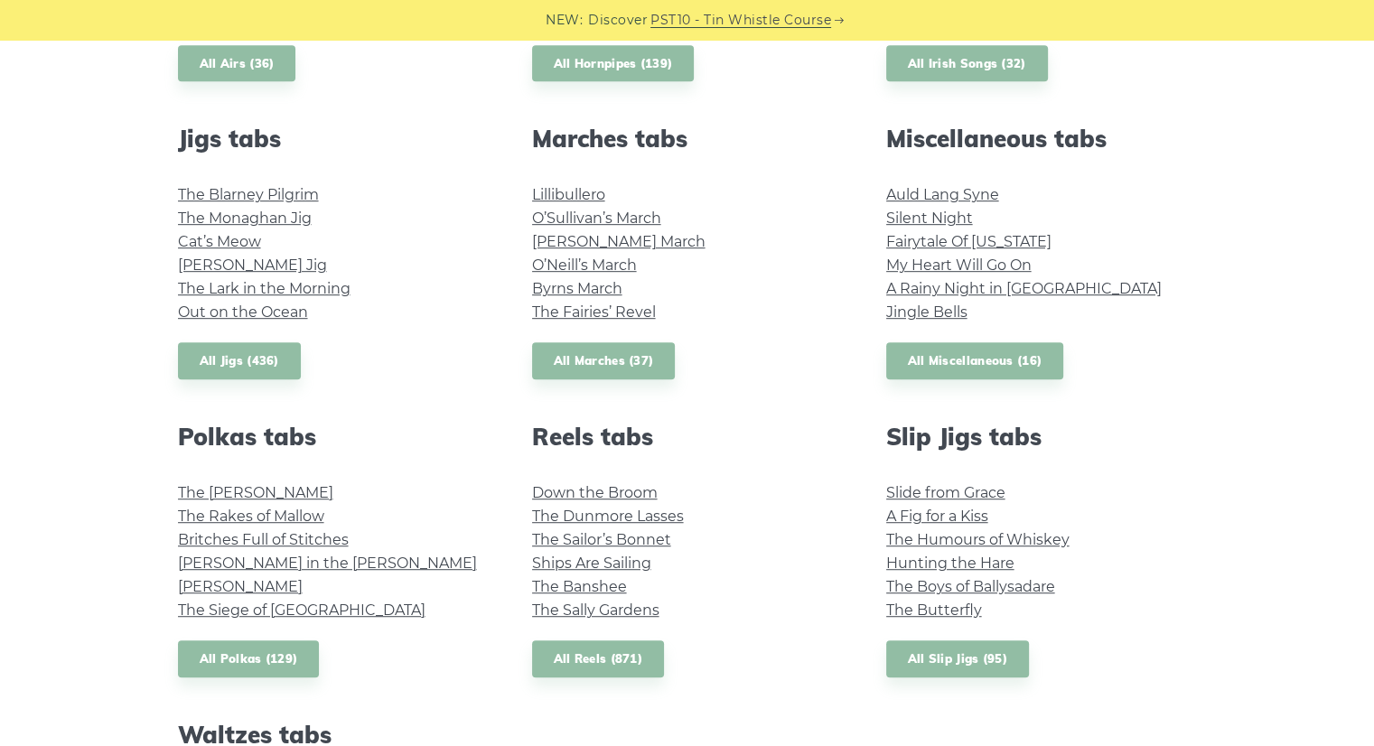
scroll to position [994, 0]
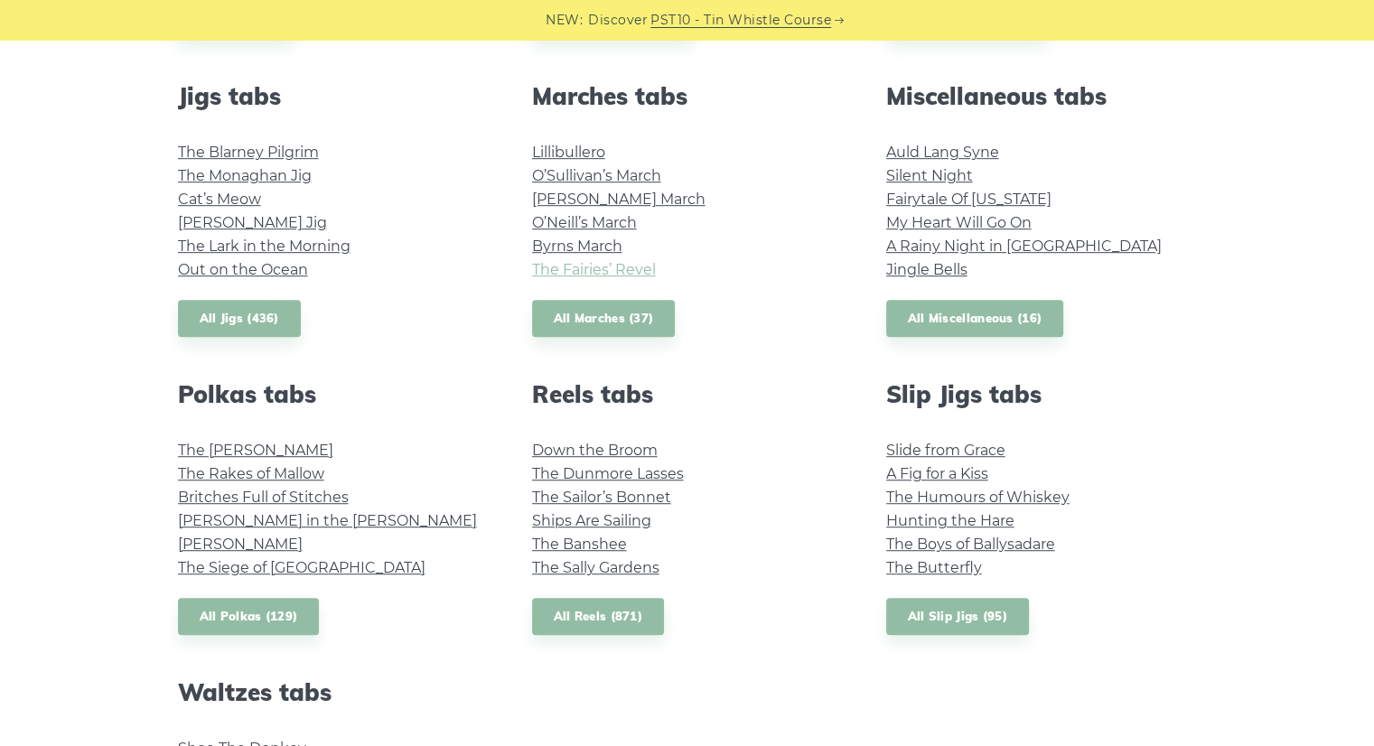
click at [607, 274] on link "The Fairies’ Revel" at bounding box center [594, 269] width 124 height 17
click at [937, 179] on link "Silent Night" at bounding box center [929, 175] width 87 height 17
click at [993, 229] on link "My Heart Will Go On" at bounding box center [958, 222] width 145 height 17
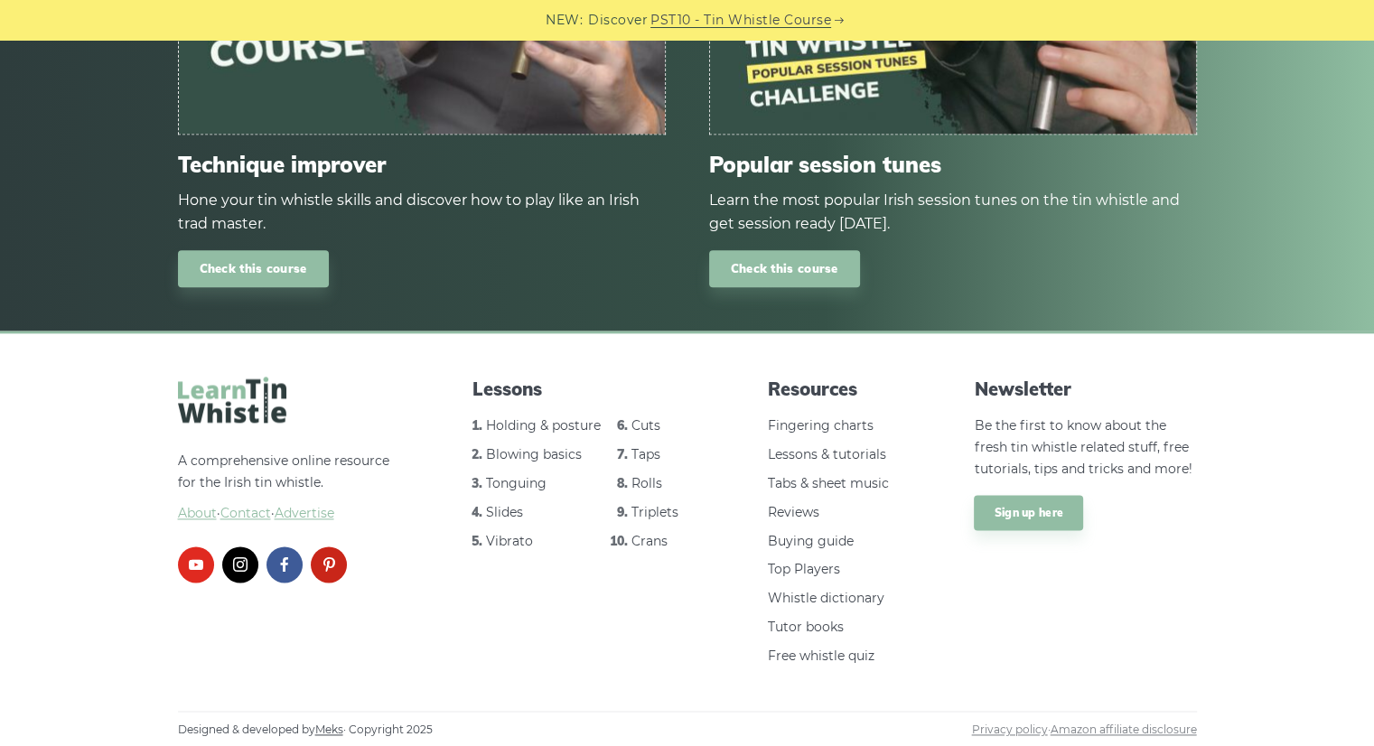
scroll to position [2276, 0]
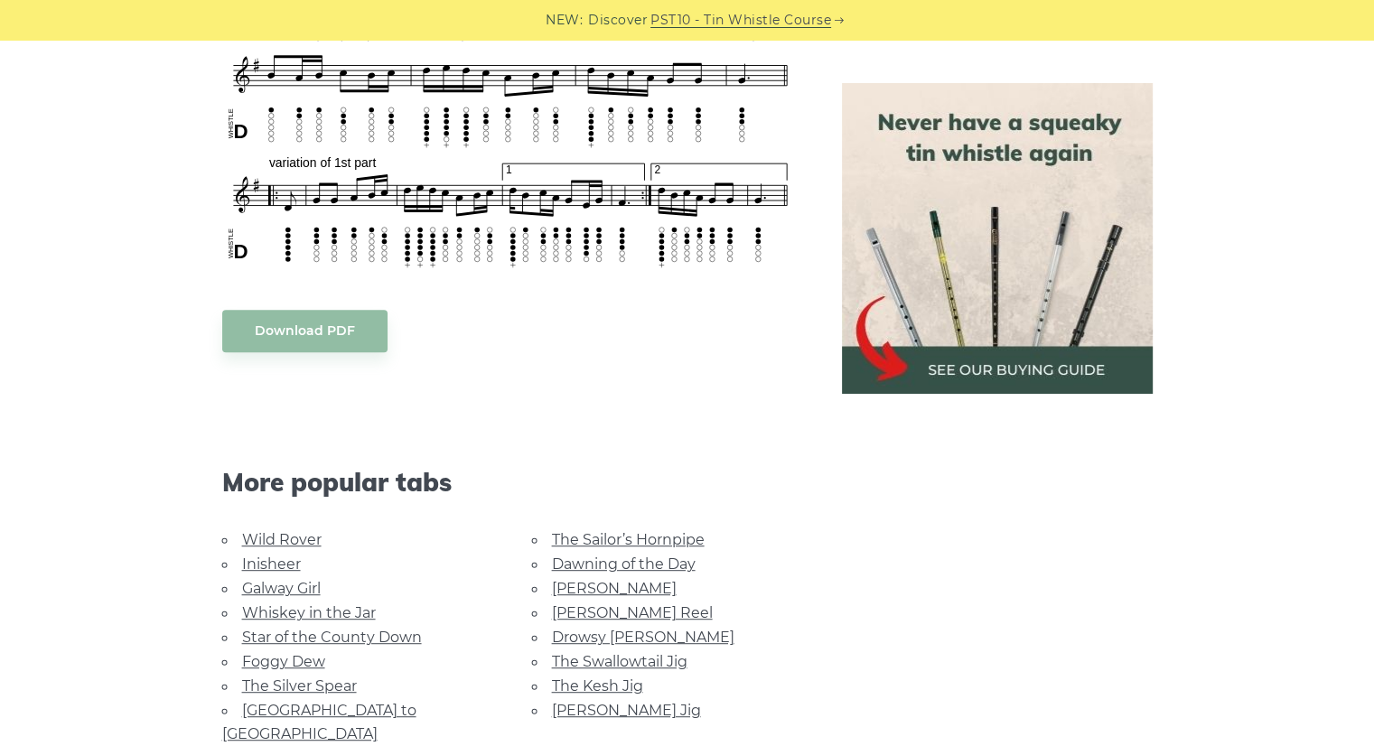
scroll to position [813, 0]
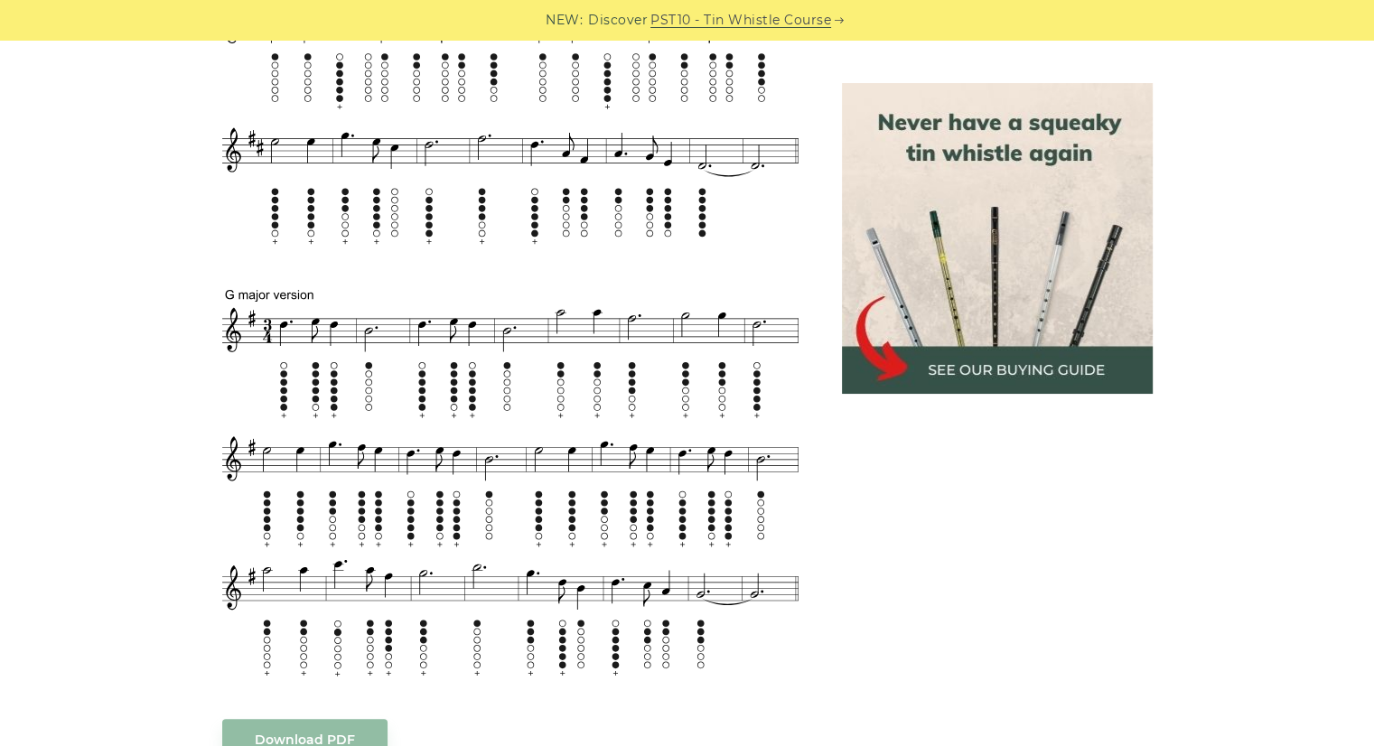
scroll to position [903, 0]
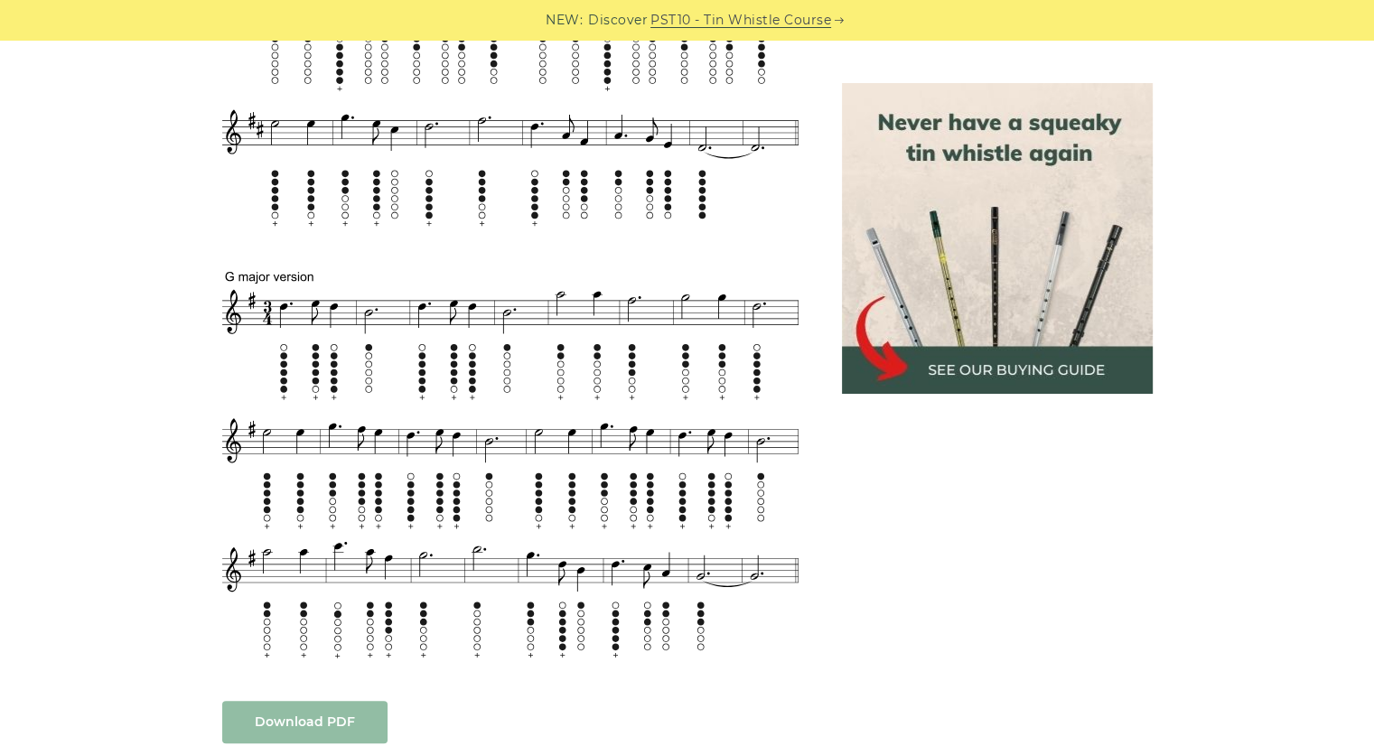
click at [336, 733] on link "Download PDF" at bounding box center [304, 722] width 165 height 42
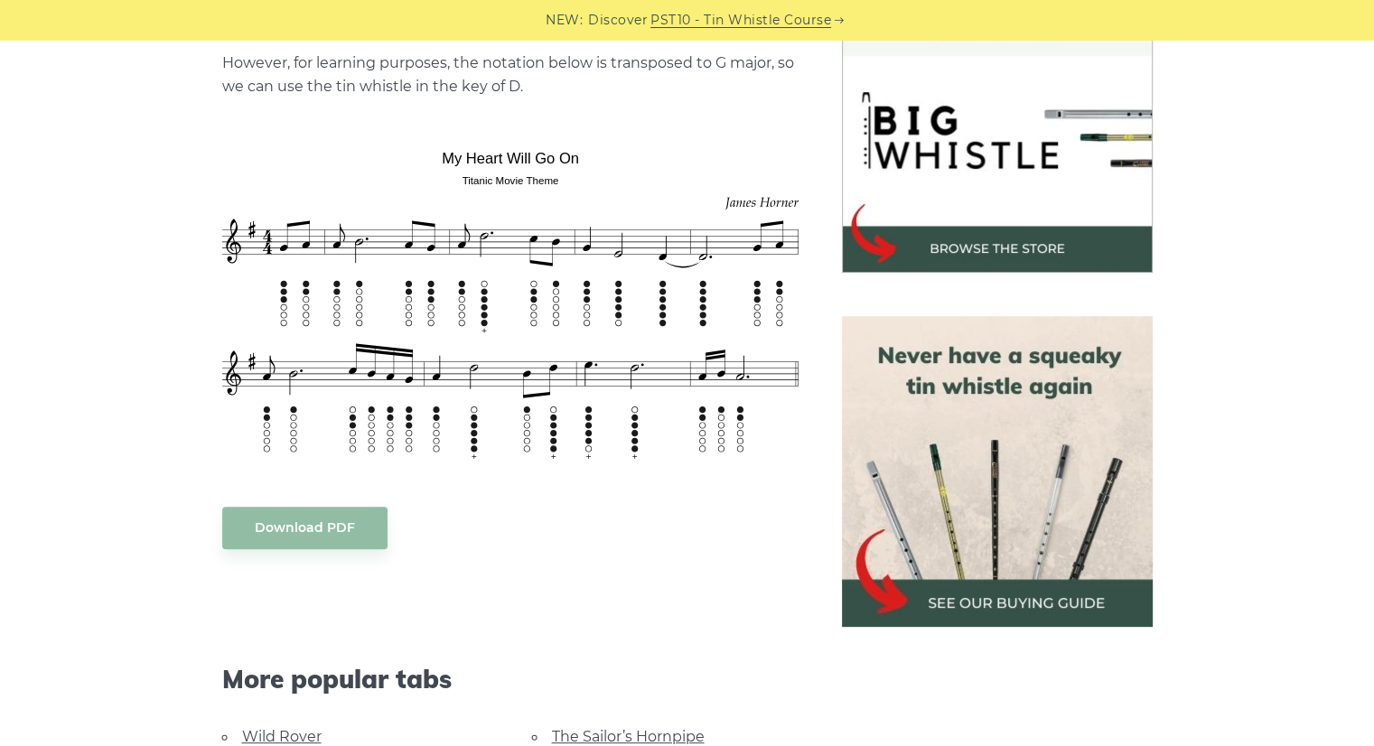
scroll to position [632, 0]
